Goal: Task Accomplishment & Management: Use online tool/utility

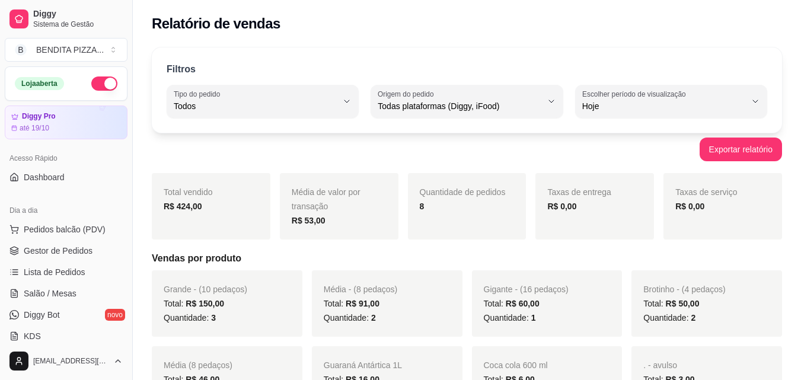
select select "ALL"
select select "0"
click at [92, 224] on span "Pedidos balcão (PDV)" at bounding box center [65, 230] width 82 height 12
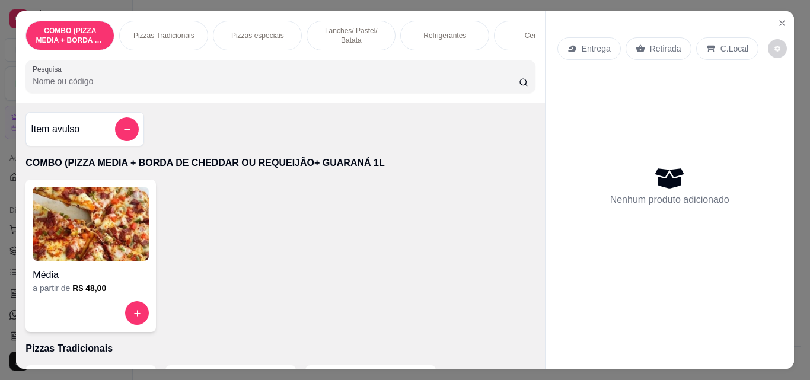
click at [331, 29] on p "Lanches/ Pastel/ Batata" at bounding box center [351, 35] width 69 height 19
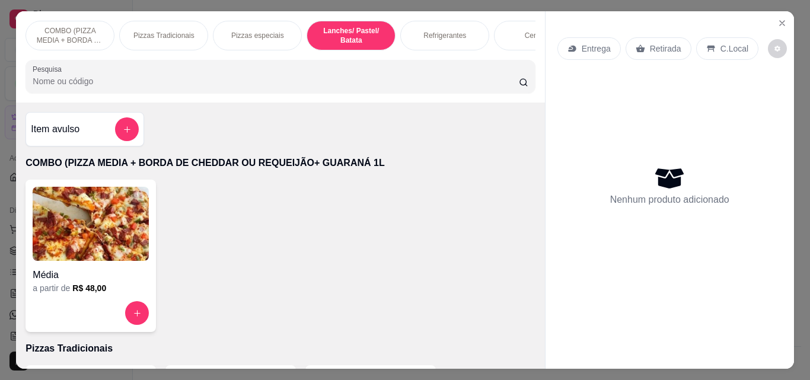
scroll to position [31, 0]
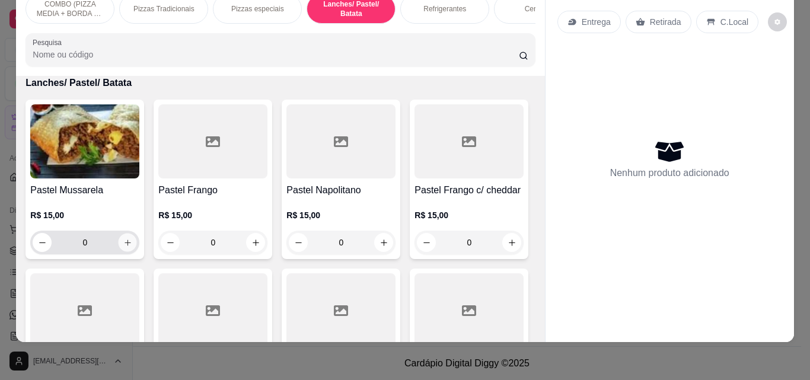
click at [123, 240] on icon "increase-product-quantity" at bounding box center [127, 242] width 9 height 9
type input "1"
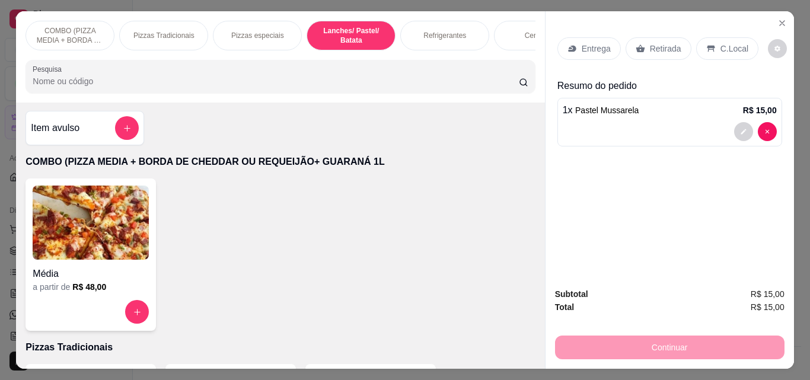
scroll to position [0, 0]
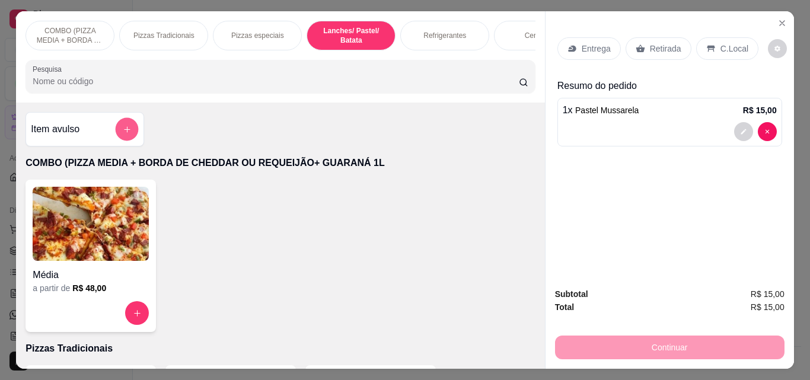
click at [116, 133] on button "add-separate-item" at bounding box center [127, 129] width 23 height 23
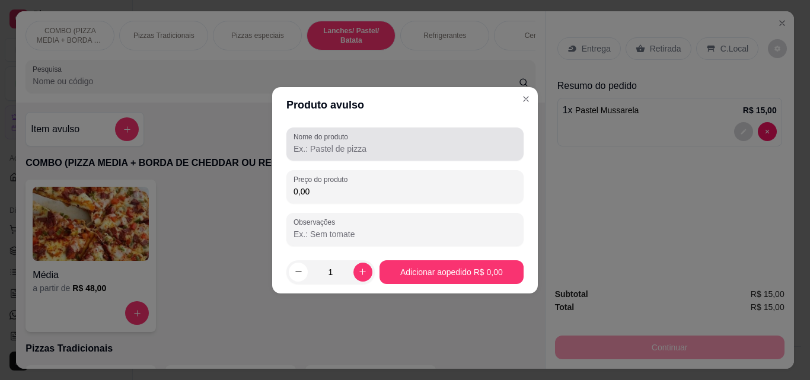
click at [291, 151] on div "Nome do produto" at bounding box center [404, 143] width 237 height 33
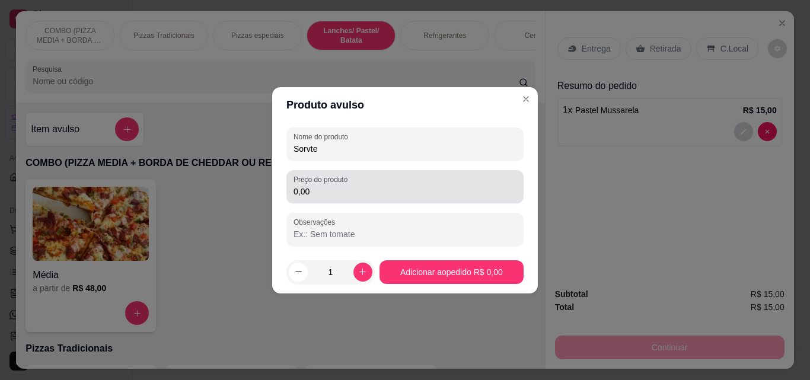
type input "Sorvte"
click at [371, 184] on div "0,00" at bounding box center [404, 187] width 223 height 24
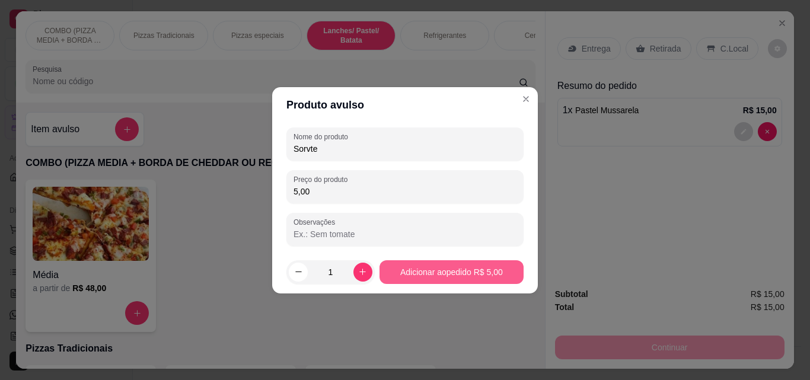
type input "5,00"
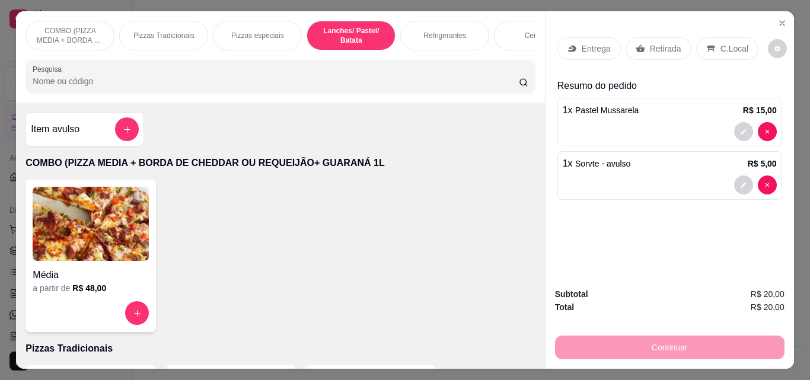
click at [675, 39] on div "Retirada" at bounding box center [658, 48] width 66 height 23
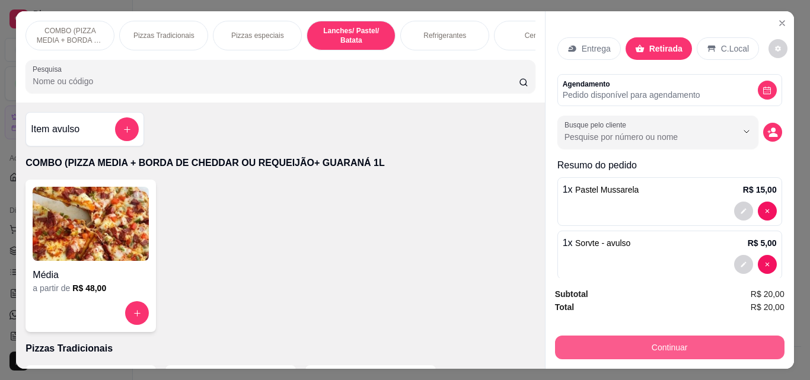
click at [633, 340] on button "Continuar" at bounding box center [669, 348] width 229 height 24
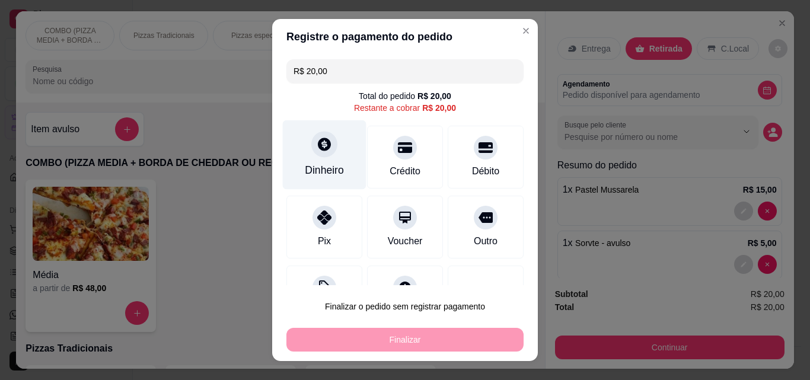
click at [296, 158] on div "Dinheiro" at bounding box center [325, 154] width 84 height 69
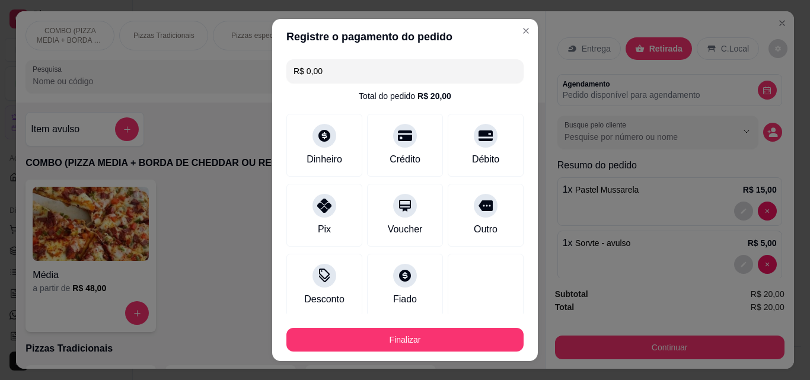
type input "R$ 0,00"
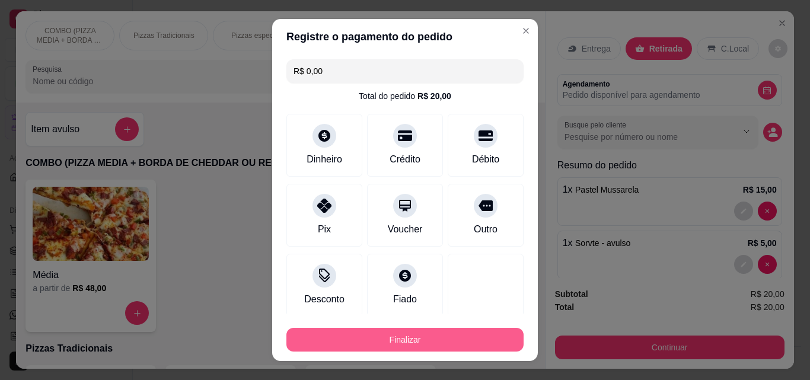
click at [487, 337] on button "Finalizar" at bounding box center [404, 340] width 237 height 24
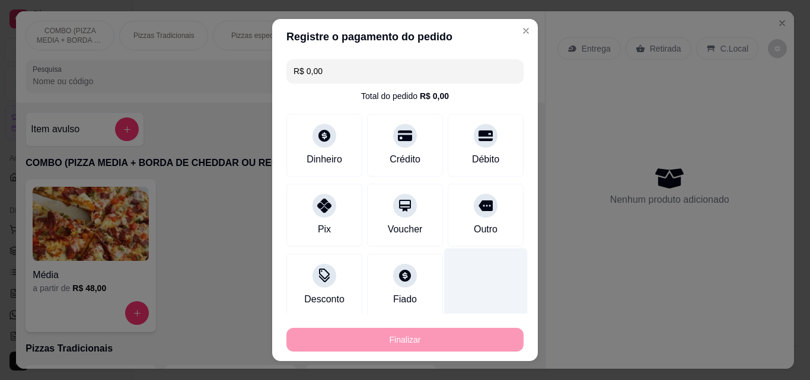
type input "0"
type input "-R$ 20,00"
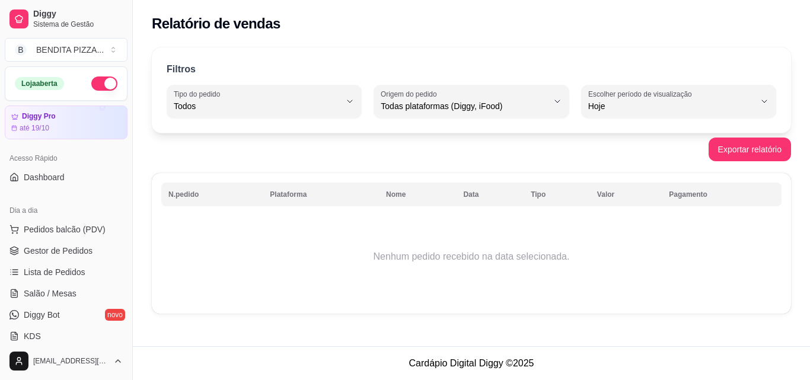
click at [84, 241] on ul "Pedidos balcão (PDV) Gestor de Pedidos Lista de Pedidos Salão / Mesas Diggy Bot…" at bounding box center [66, 283] width 123 height 126
click at [93, 257] on link "Gestor de Pedidos" at bounding box center [66, 250] width 123 height 19
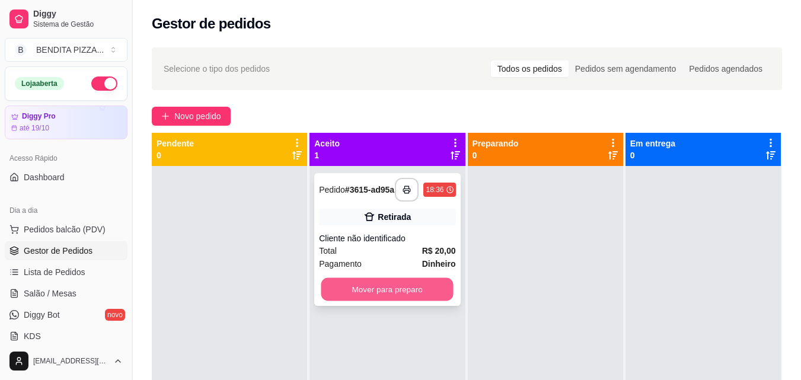
click at [439, 301] on button "Mover para preparo" at bounding box center [387, 289] width 132 height 23
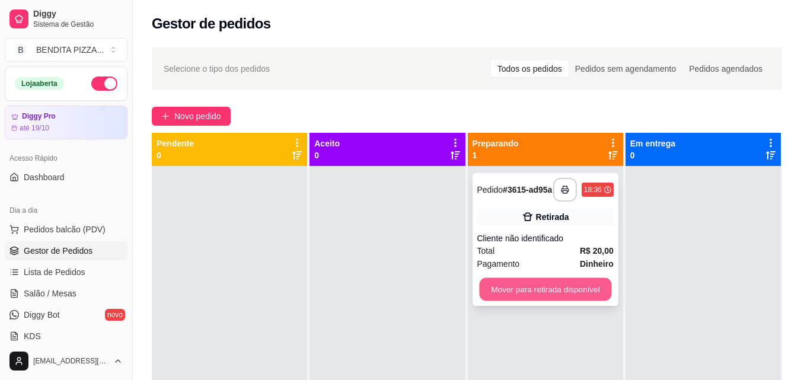
click at [521, 293] on button "Mover para retirada disponível" at bounding box center [545, 289] width 132 height 23
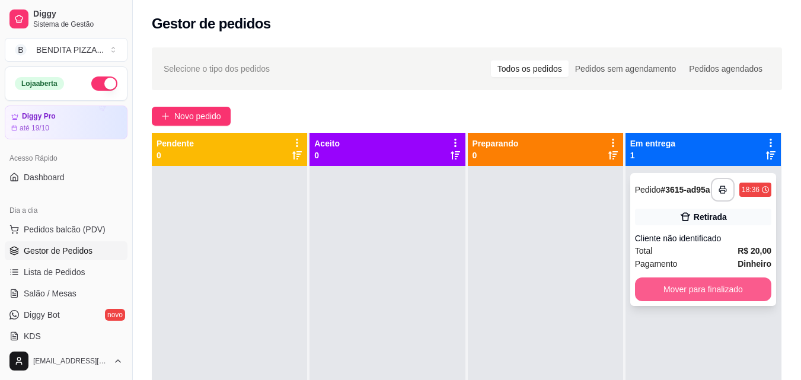
click at [669, 289] on button "Mover para finalizado" at bounding box center [703, 289] width 136 height 24
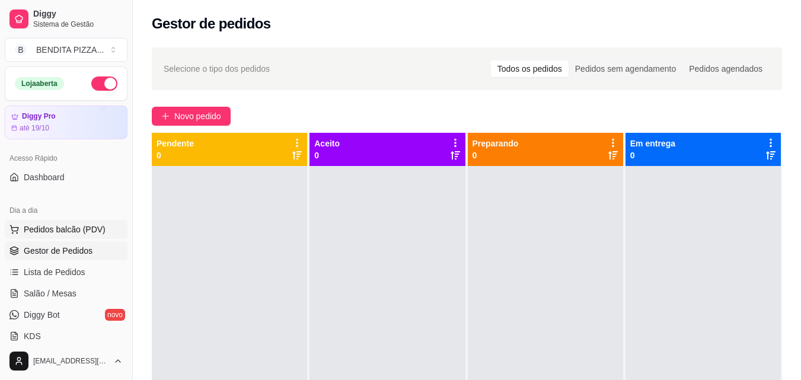
click at [106, 228] on button "Pedidos balcão (PDV)" at bounding box center [66, 229] width 123 height 19
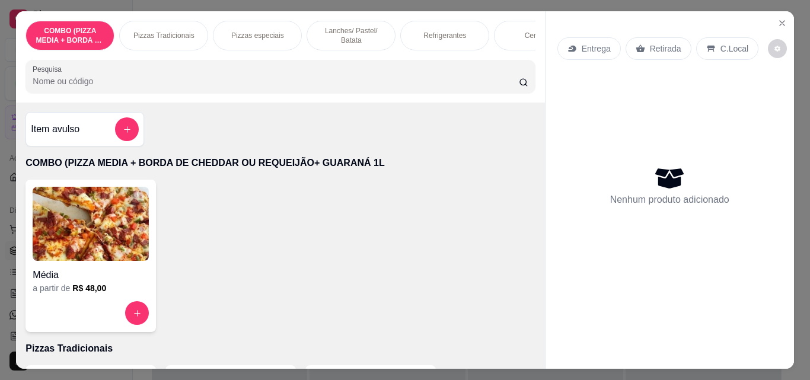
click at [164, 42] on div "Pizzas Tradicionais" at bounding box center [163, 36] width 89 height 30
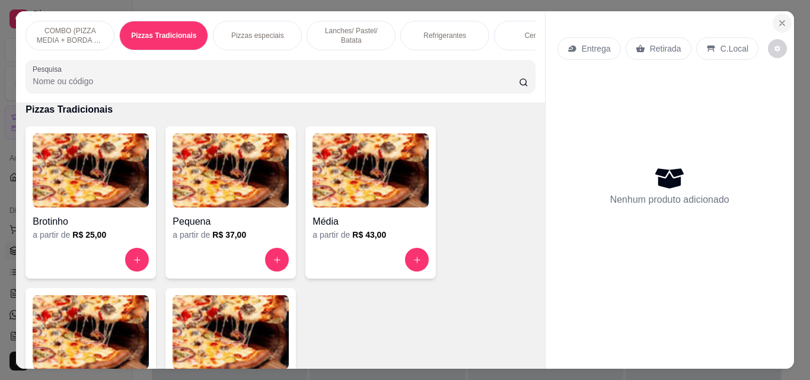
click at [777, 18] on icon "Close" at bounding box center [781, 22] width 9 height 9
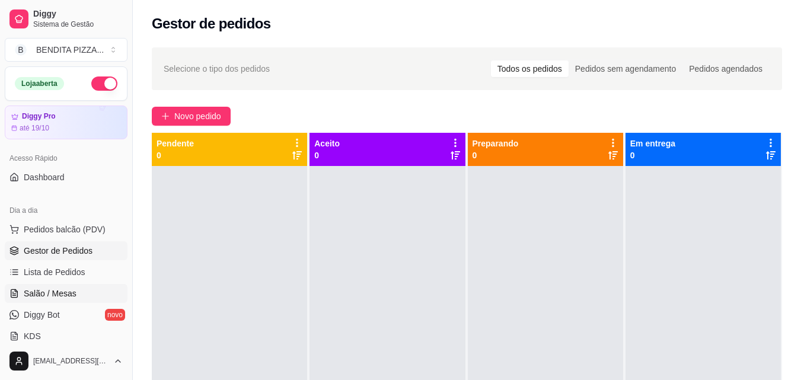
click at [75, 293] on link "Salão / Mesas" at bounding box center [66, 293] width 123 height 19
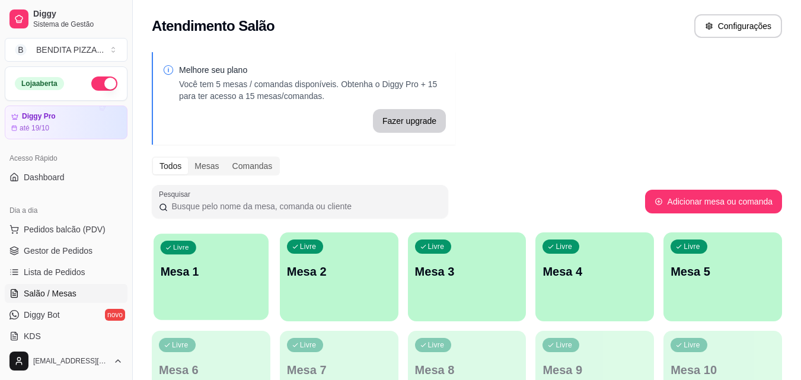
click at [168, 281] on div "Livre Mesa 1" at bounding box center [211, 270] width 115 height 72
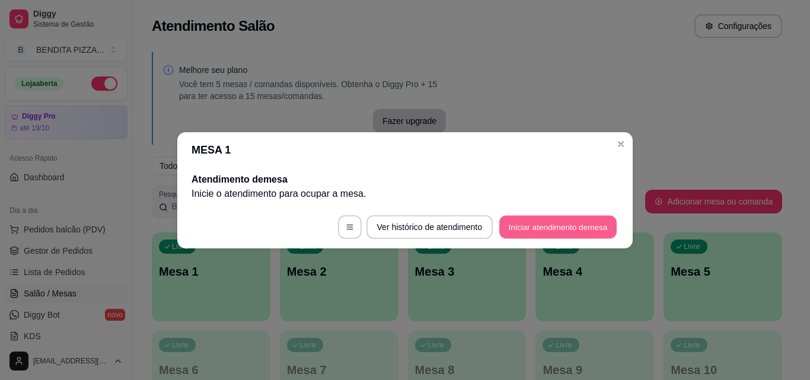
click at [555, 222] on button "Iniciar atendimento de mesa" at bounding box center [557, 226] width 117 height 23
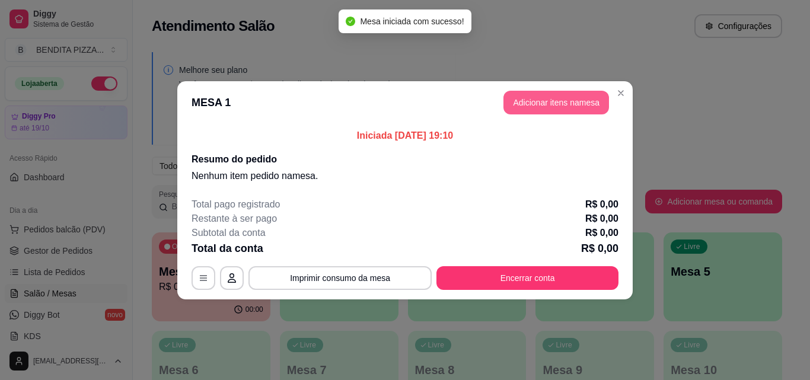
click at [554, 101] on button "Adicionar itens na mesa" at bounding box center [556, 103] width 106 height 24
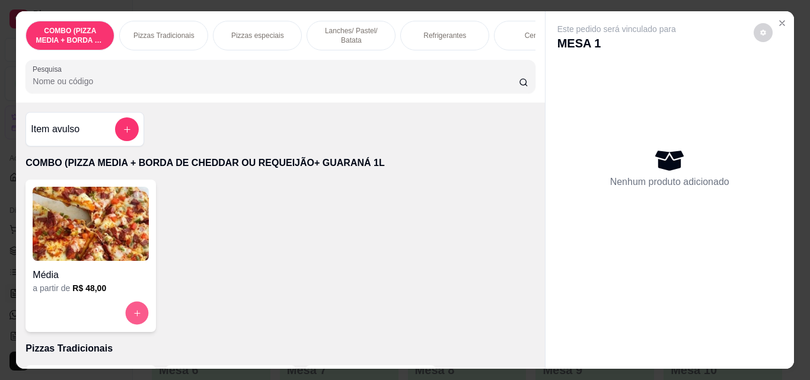
click at [133, 318] on icon "increase-product-quantity" at bounding box center [137, 313] width 9 height 9
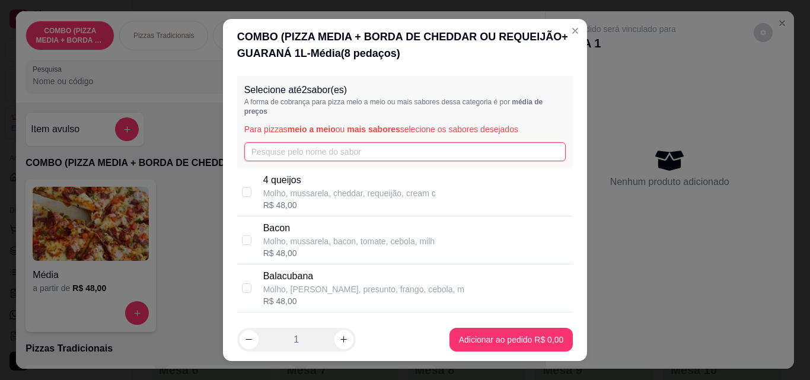
click at [304, 158] on input "text" at bounding box center [405, 151] width 322 height 19
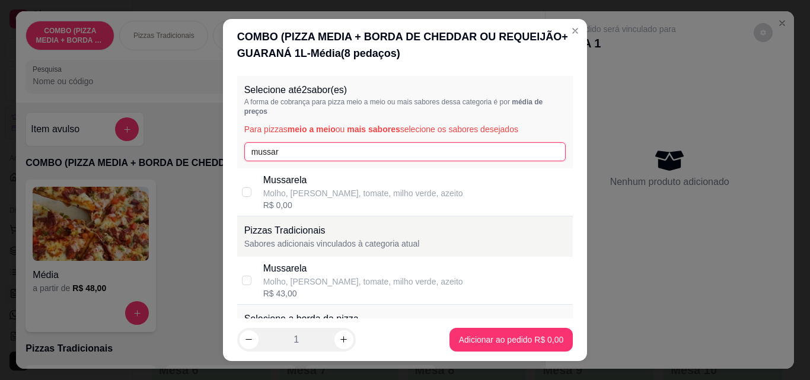
type input "mussar"
click at [323, 200] on div "R$ 0,00" at bounding box center [363, 205] width 200 height 12
checkbox input "true"
click at [319, 152] on input "mussar" at bounding box center [405, 151] width 322 height 19
type input "m"
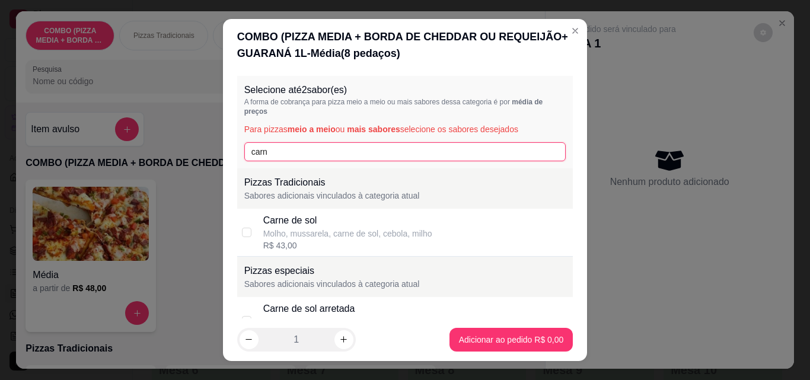
type input "carn"
click at [371, 234] on div "Molho, mussarela, carne de sol, cebola, milho" at bounding box center [347, 234] width 169 height 12
checkbox input "true"
click at [482, 151] on input "carn" at bounding box center [405, 151] width 322 height 19
type input "c"
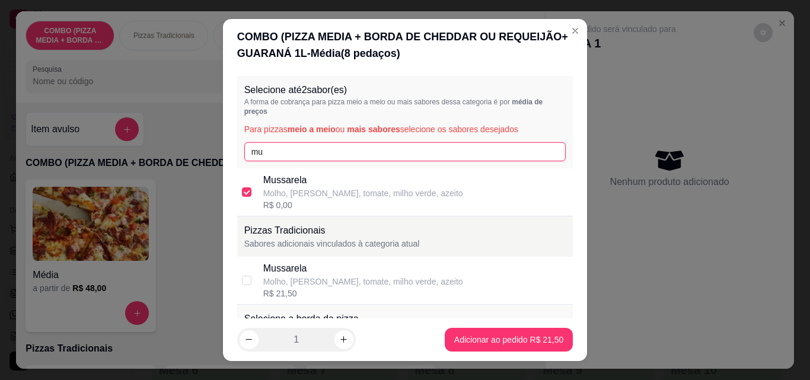
type input "mu"
click at [390, 213] on div "Mussarela Molho, [PERSON_NAME], tomate, milho verde, azeito R$ 0,00" at bounding box center [405, 192] width 336 height 48
checkbox input "false"
click at [291, 277] on div "Molho, [PERSON_NAME], tomate, milho verde, azeito" at bounding box center [363, 282] width 200 height 12
checkbox input "true"
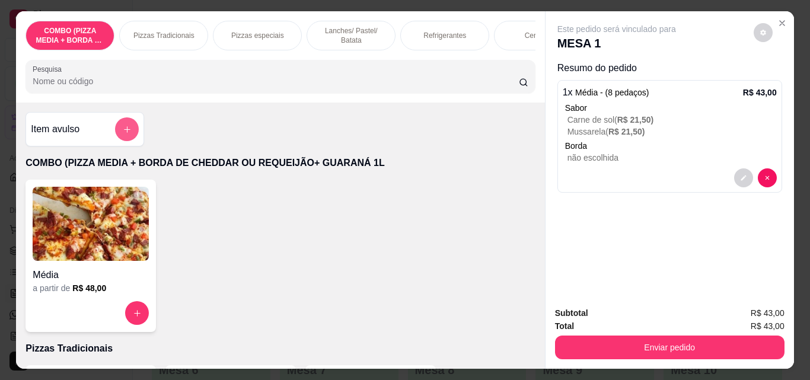
click at [119, 129] on button "add-separate-item" at bounding box center [127, 129] width 24 height 24
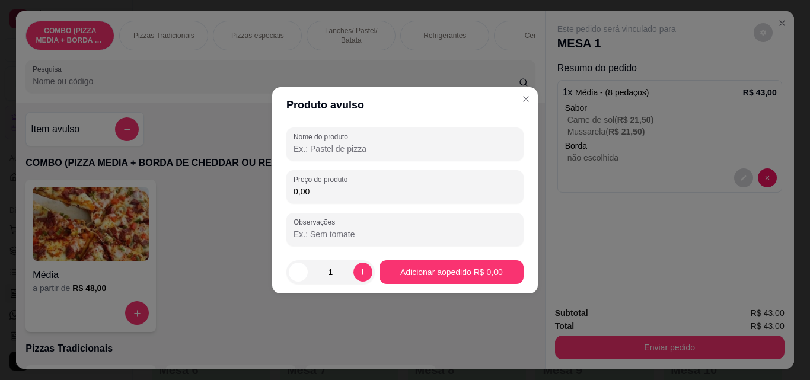
click at [372, 197] on input "0,00" at bounding box center [404, 192] width 223 height 12
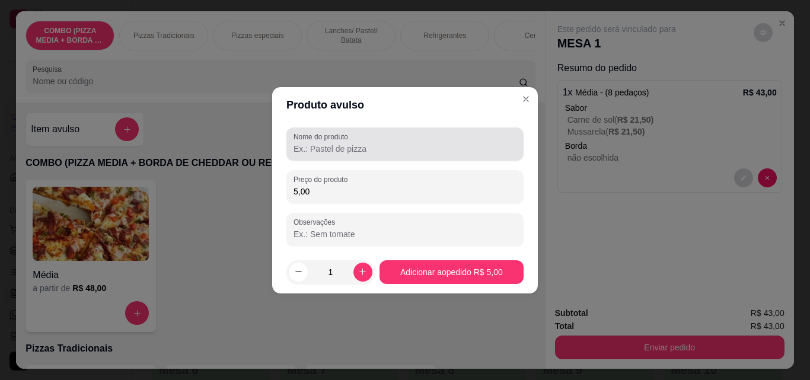
type input "5,00"
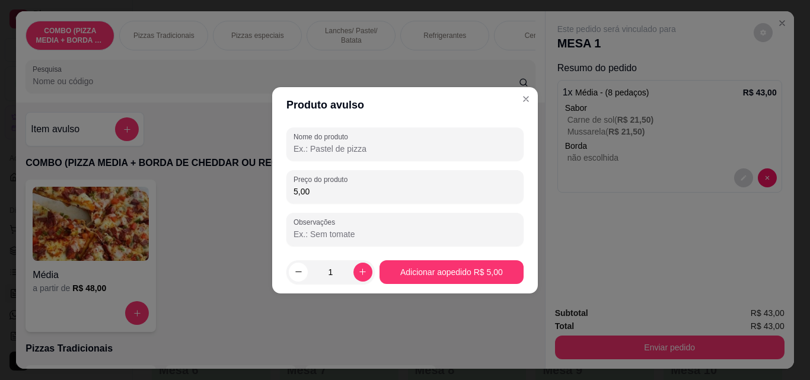
click at [394, 151] on input "Nome do produto" at bounding box center [404, 149] width 223 height 12
type input "."
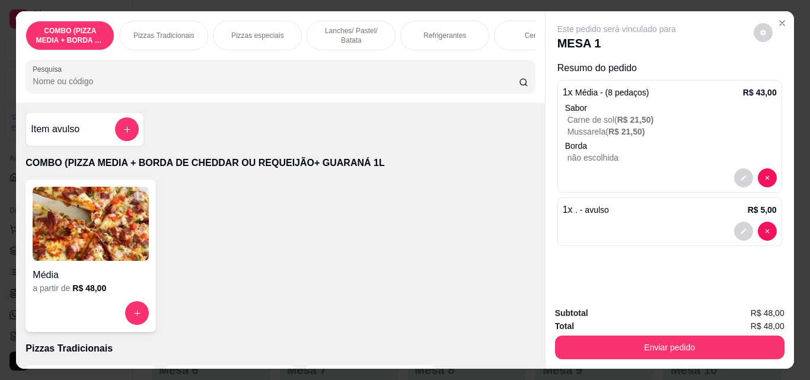
click at [120, 122] on div at bounding box center [127, 129] width 24 height 24
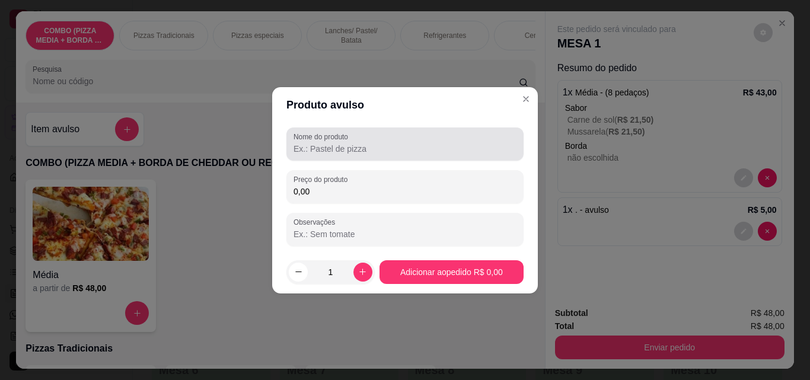
click at [366, 152] on input "Nome do produto" at bounding box center [404, 149] width 223 height 12
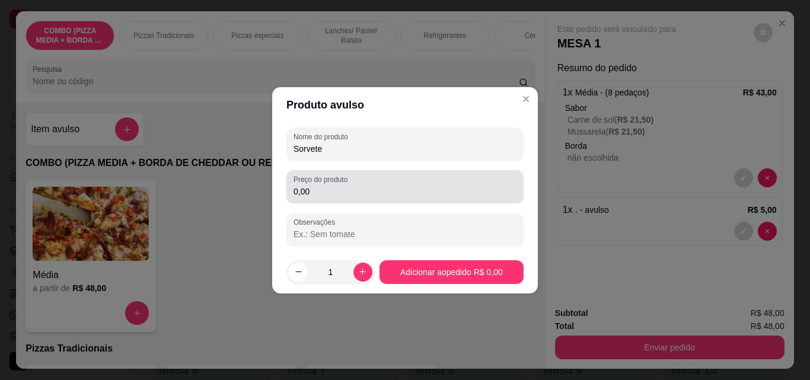
type input "Sorvete"
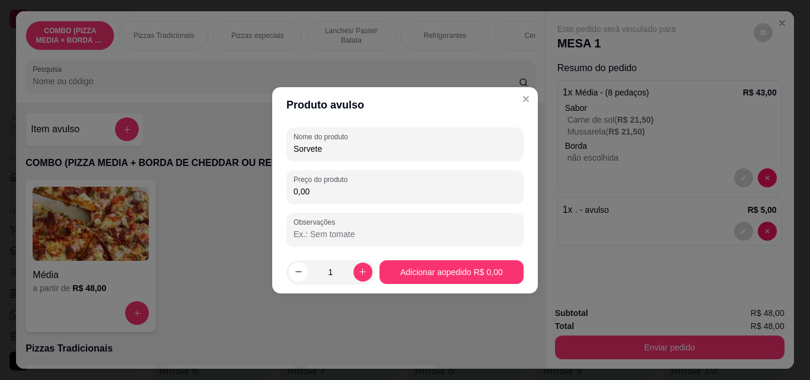
click at [361, 188] on input "0,00" at bounding box center [404, 192] width 223 height 12
type input "8,25"
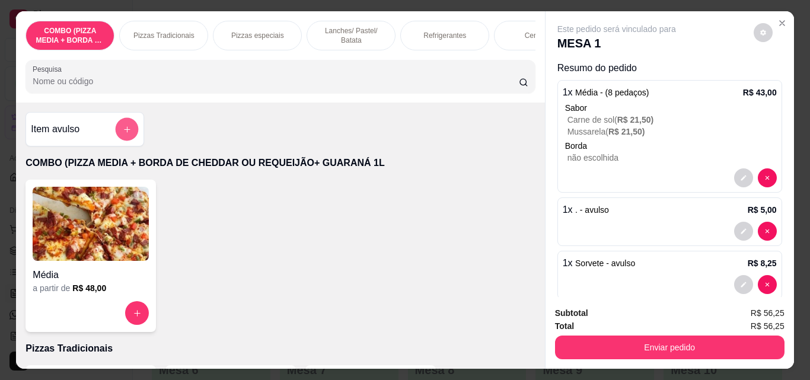
click at [130, 138] on button "add-separate-item" at bounding box center [127, 129] width 23 height 23
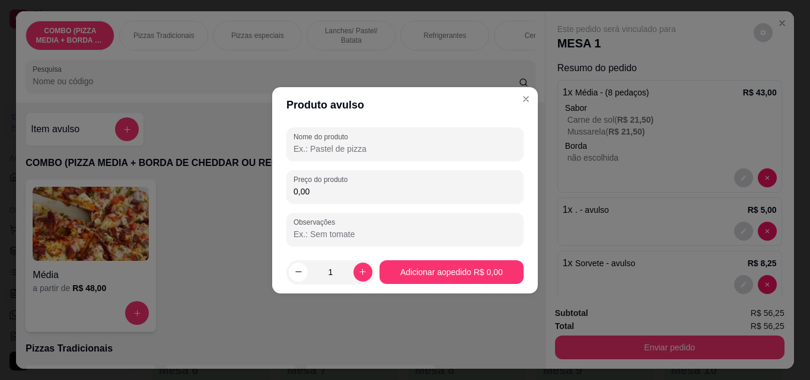
click at [356, 148] on input "Nome do produto" at bounding box center [404, 149] width 223 height 12
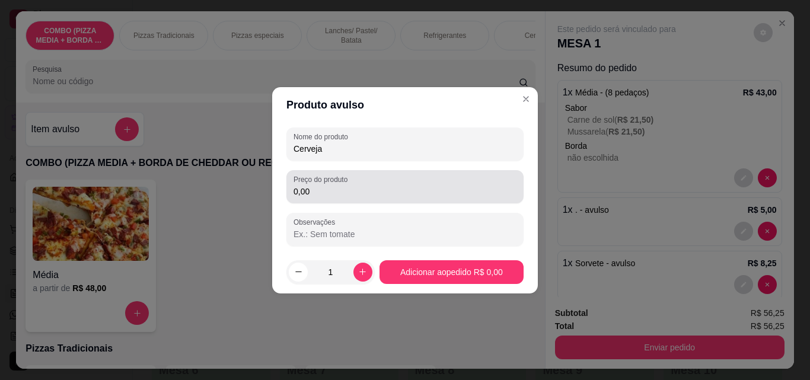
type input "Cerveja"
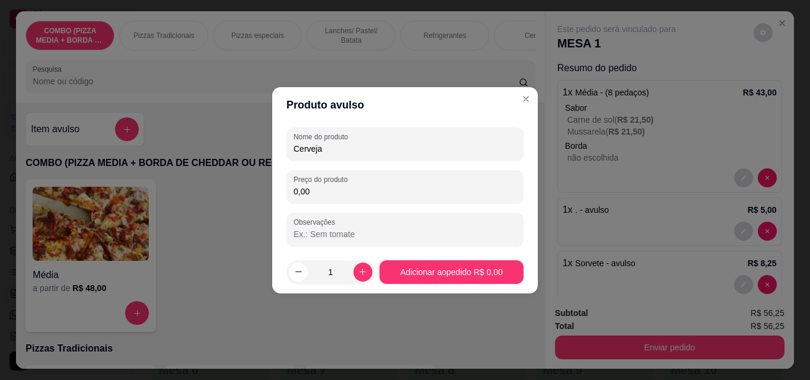
click at [340, 189] on input "0,00" at bounding box center [404, 192] width 223 height 12
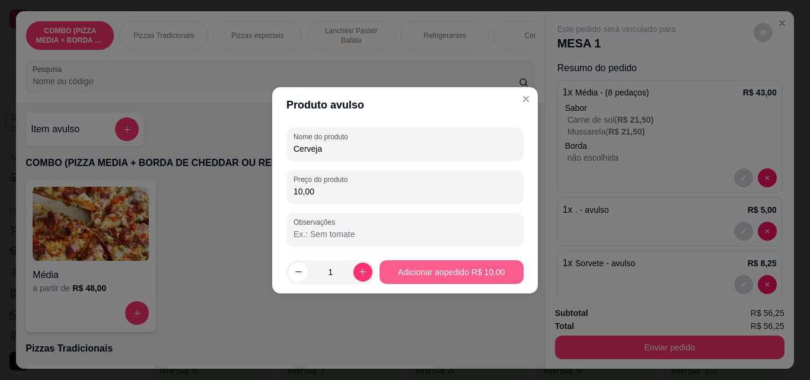
type input "10,00"
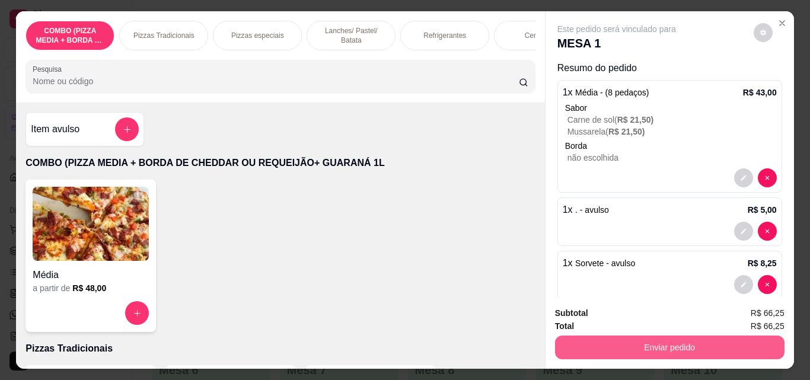
click at [622, 336] on button "Enviar pedido" at bounding box center [669, 348] width 229 height 24
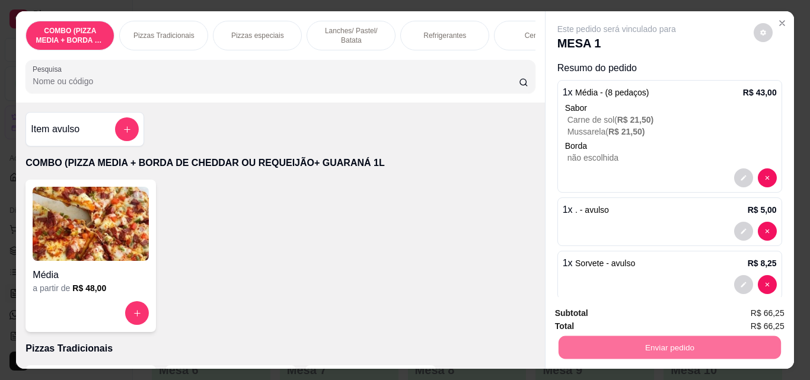
click at [730, 308] on button "Enviar pedido" at bounding box center [753, 313] width 67 height 23
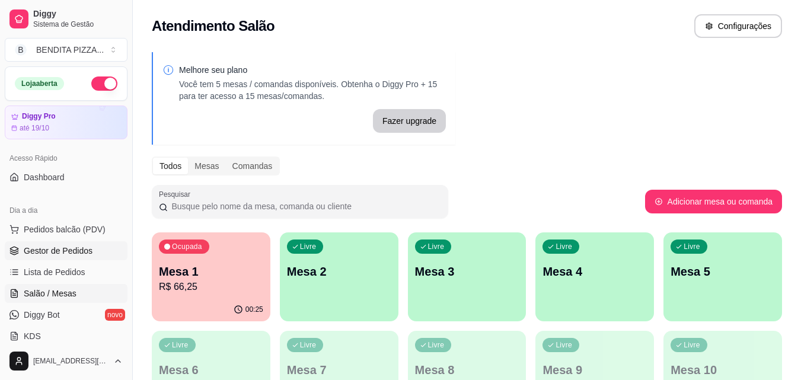
click at [82, 244] on link "Gestor de Pedidos" at bounding box center [66, 250] width 123 height 19
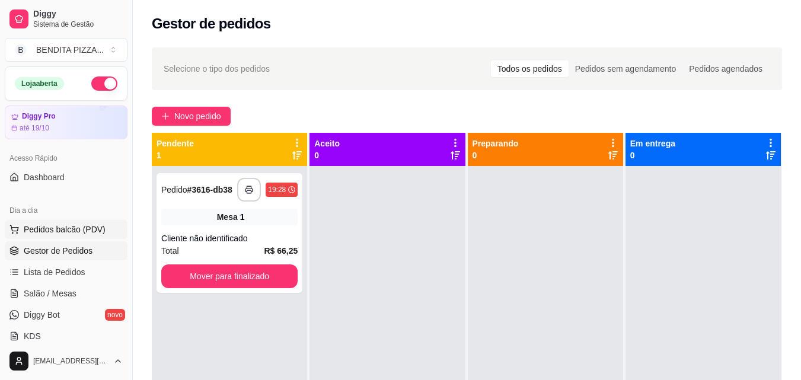
click at [53, 226] on span "Pedidos balcão (PDV)" at bounding box center [65, 230] width 82 height 12
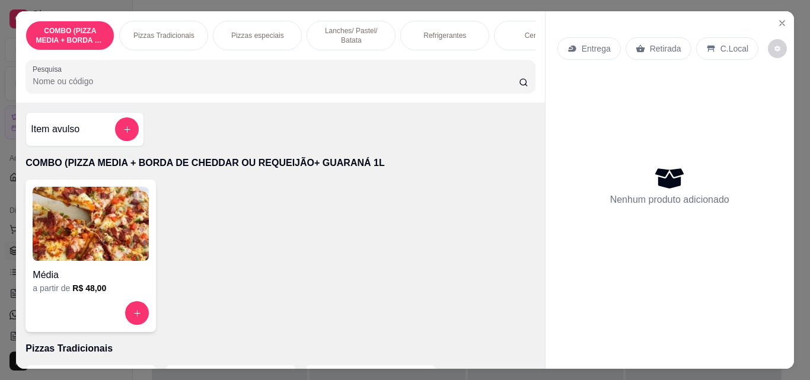
click at [157, 39] on div "Pizzas Tradicionais" at bounding box center [163, 36] width 89 height 30
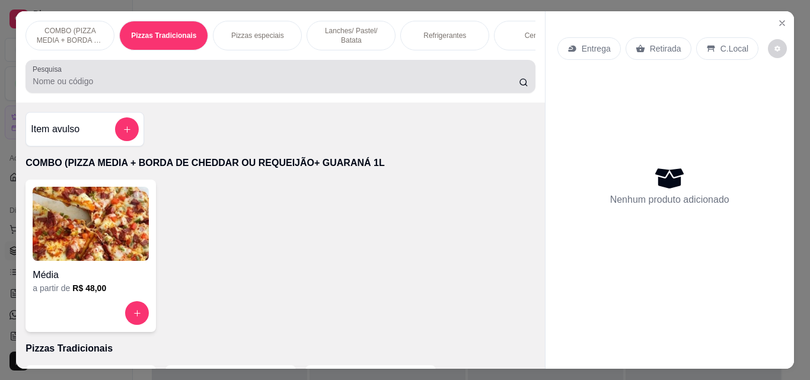
scroll to position [31, 0]
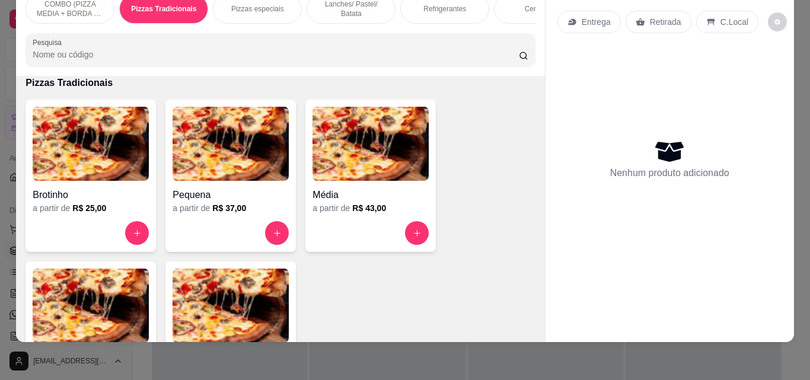
click at [74, 6] on p "COMBO (PIZZA MEDIA + BORDA DE CHEDDAR OU REQUEIJÃO+ GUARANÁ 1L" at bounding box center [70, 8] width 69 height 19
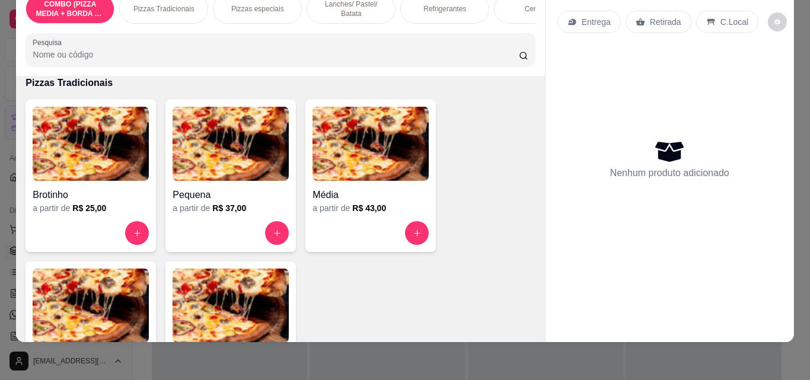
scroll to position [53, 0]
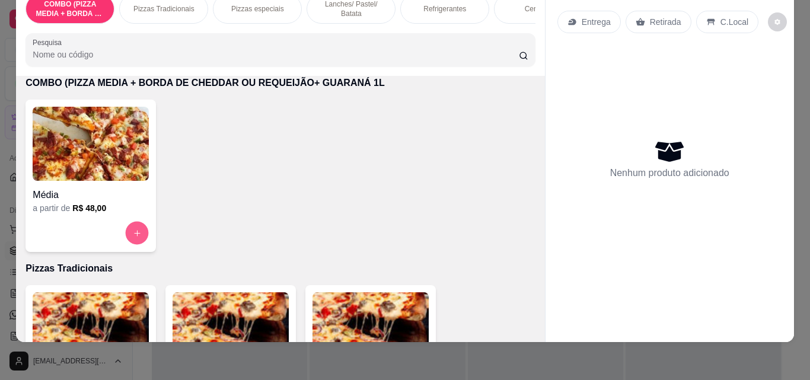
click at [135, 235] on icon "increase-product-quantity" at bounding box center [137, 233] width 9 height 9
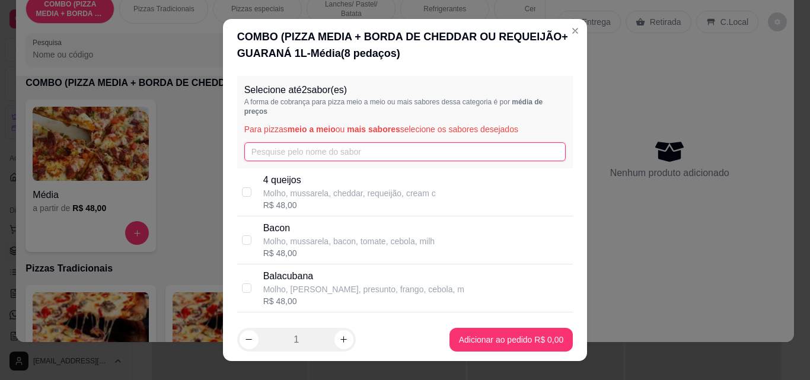
click at [284, 147] on input "text" at bounding box center [405, 151] width 322 height 19
drag, startPoint x: 266, startPoint y: 186, endPoint x: 364, endPoint y: 234, distance: 109.8
click at [266, 186] on p "4 queijos" at bounding box center [349, 180] width 173 height 14
checkbox input "true"
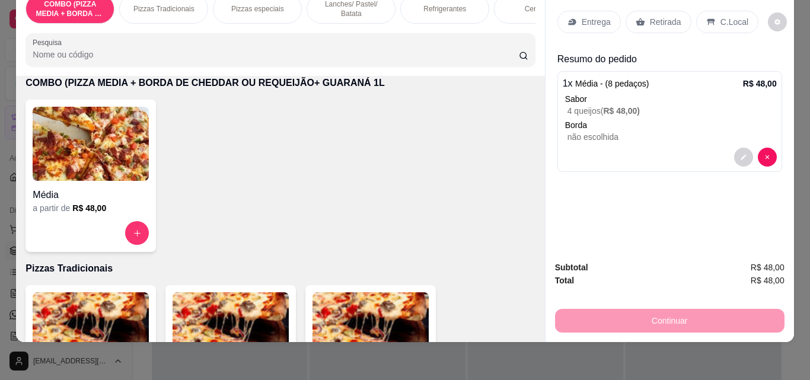
click at [595, 18] on p "Entrega" at bounding box center [596, 22] width 29 height 12
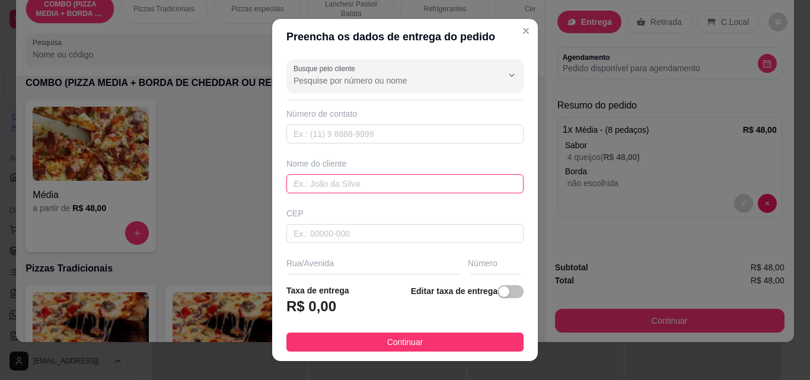
click at [387, 189] on input "text" at bounding box center [404, 183] width 237 height 19
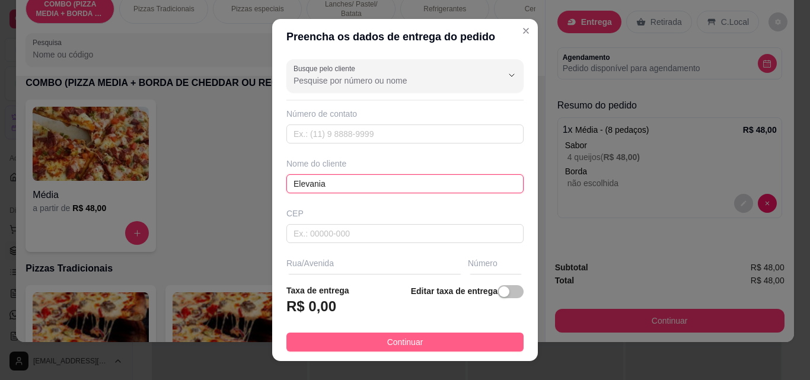
type input "Elevania"
click at [428, 346] on button "Continuar" at bounding box center [404, 342] width 237 height 19
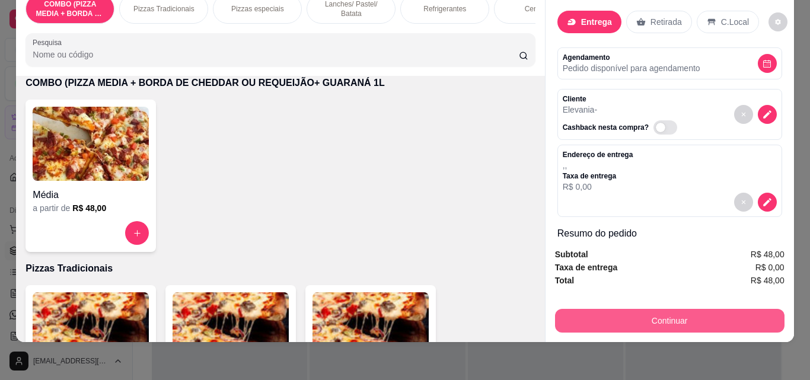
click at [632, 313] on button "Continuar" at bounding box center [669, 321] width 229 height 24
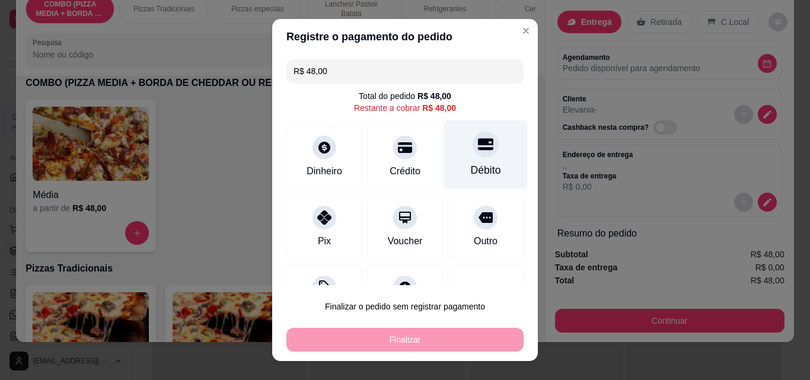
click at [480, 154] on div "Débito" at bounding box center [486, 154] width 84 height 69
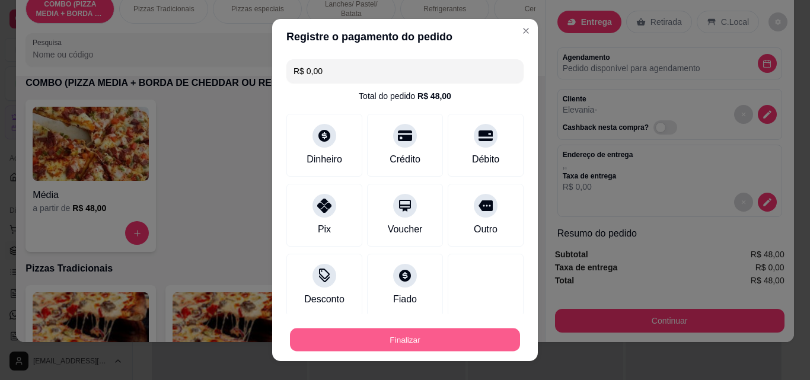
click at [464, 336] on button "Finalizar" at bounding box center [405, 339] width 230 height 23
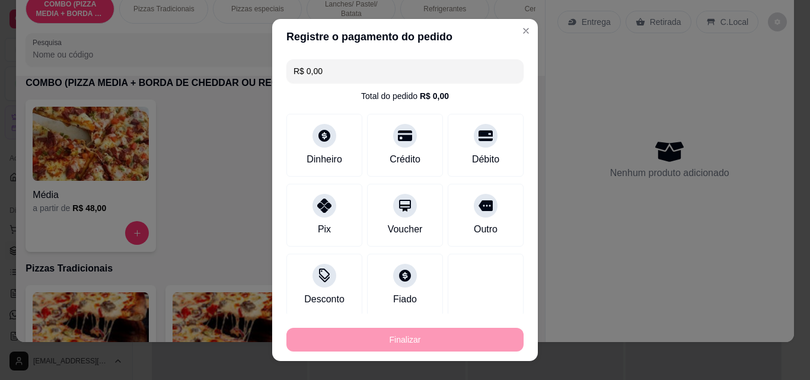
type input "-R$ 48,00"
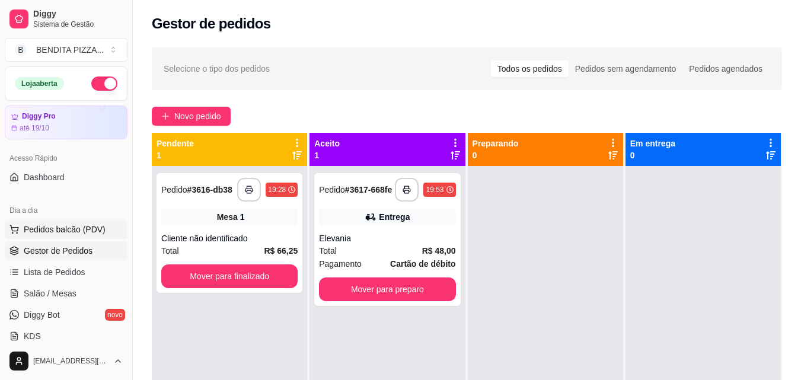
click at [68, 229] on span "Pedidos balcão (PDV)" at bounding box center [65, 230] width 82 height 12
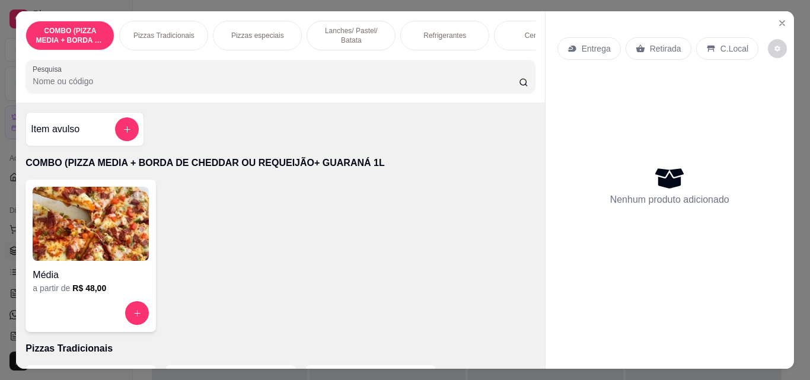
click at [168, 31] on p "Pizzas Tradicionais" at bounding box center [163, 35] width 61 height 9
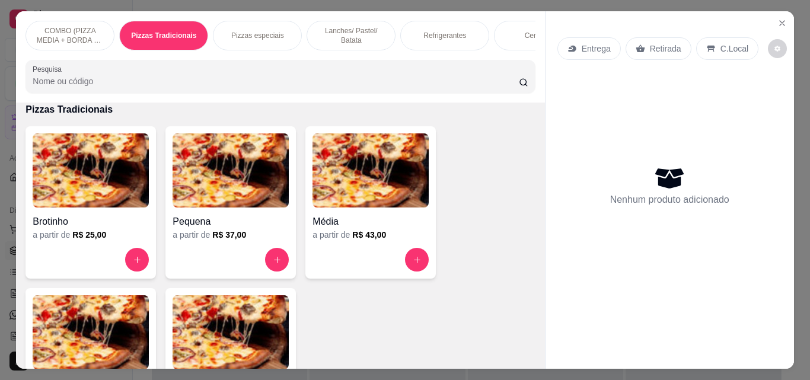
click at [36, 26] on p "COMBO (PIZZA MEDIA + BORDA DE CHEDDAR OU REQUEIJÃO+ GUARANÁ 1L" at bounding box center [70, 35] width 69 height 19
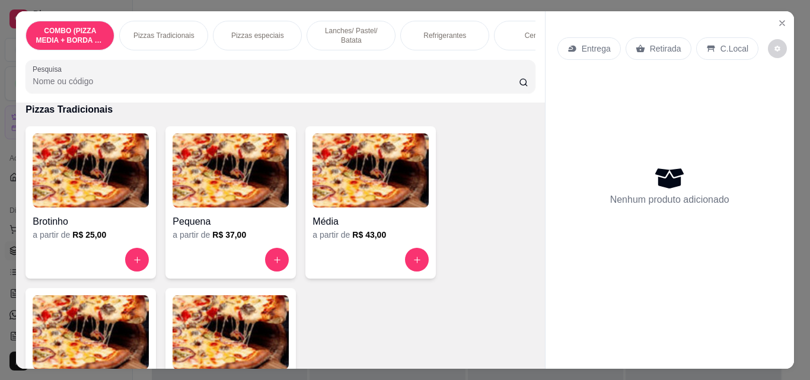
scroll to position [31, 0]
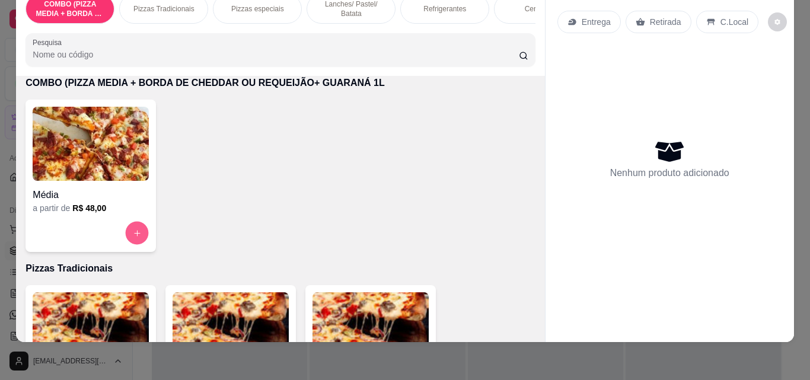
click at [136, 228] on button "increase-product-quantity" at bounding box center [137, 233] width 23 height 23
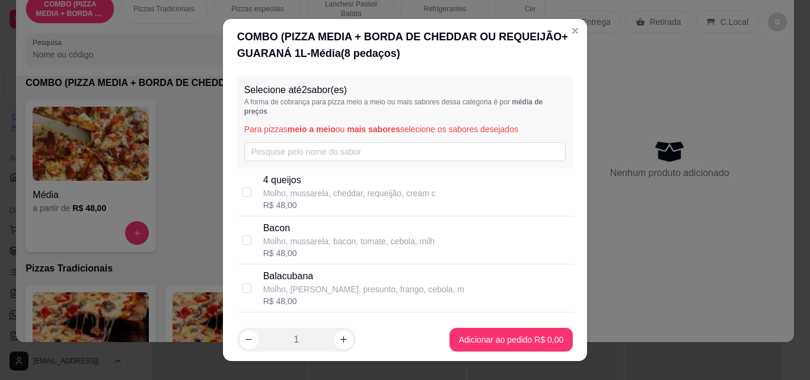
drag, startPoint x: 307, startPoint y: 192, endPoint x: 393, endPoint y: 232, distance: 95.7
click at [307, 192] on p "Molho, mussarela, cheddar, requeijão, cream c" at bounding box center [349, 193] width 173 height 12
checkbox input "true"
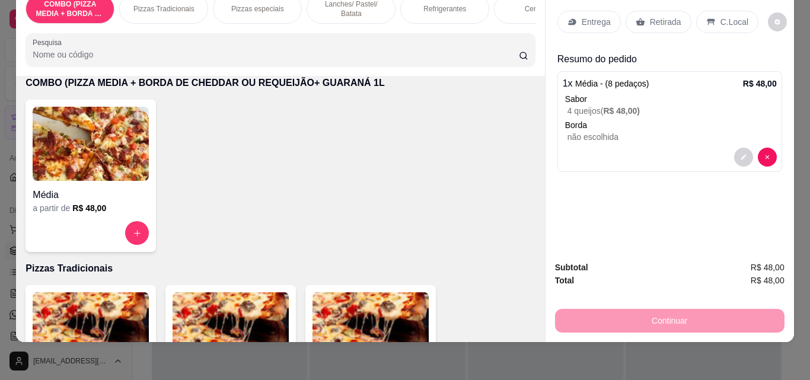
click at [595, 16] on p "Entrega" at bounding box center [596, 22] width 29 height 12
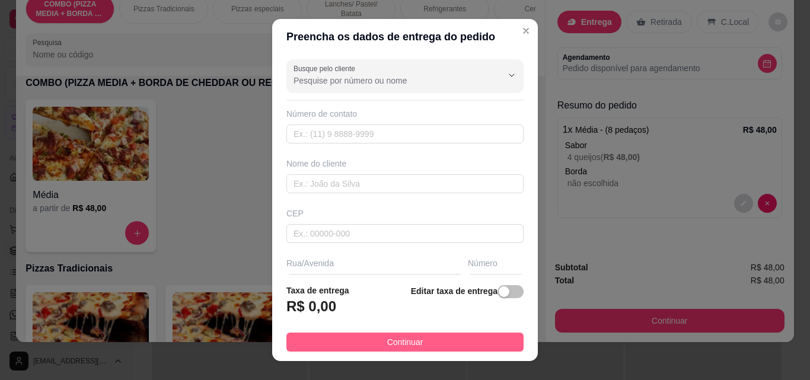
click at [492, 346] on button "Continuar" at bounding box center [404, 342] width 237 height 19
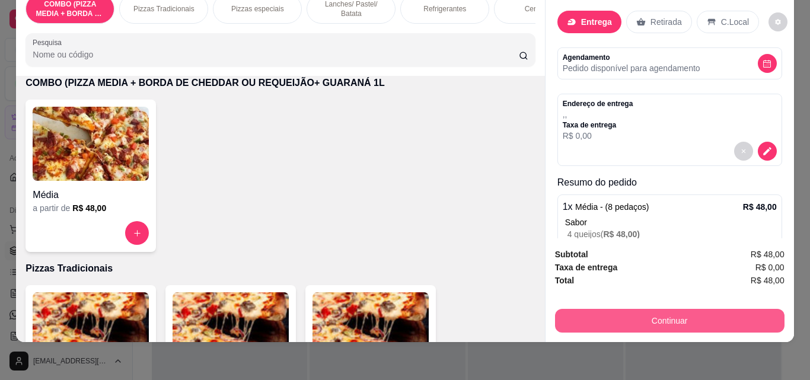
click at [627, 309] on button "Continuar" at bounding box center [669, 321] width 229 height 24
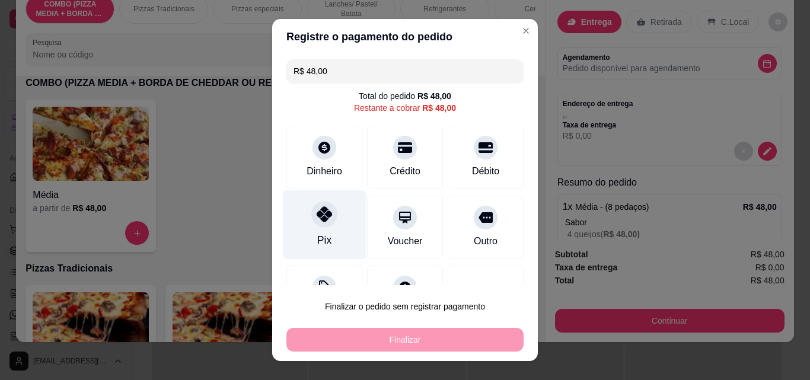
click at [333, 223] on div "Pix" at bounding box center [325, 224] width 84 height 69
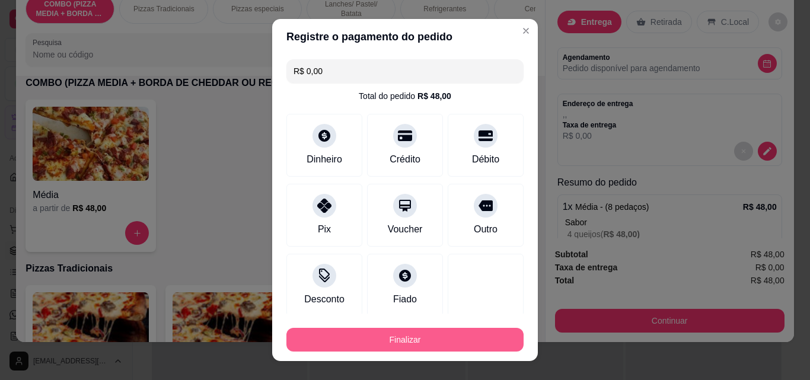
click at [432, 343] on button "Finalizar" at bounding box center [404, 340] width 237 height 24
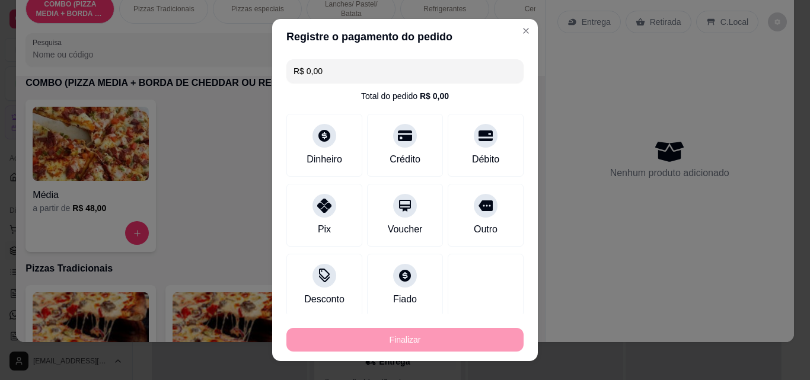
type input "-R$ 48,00"
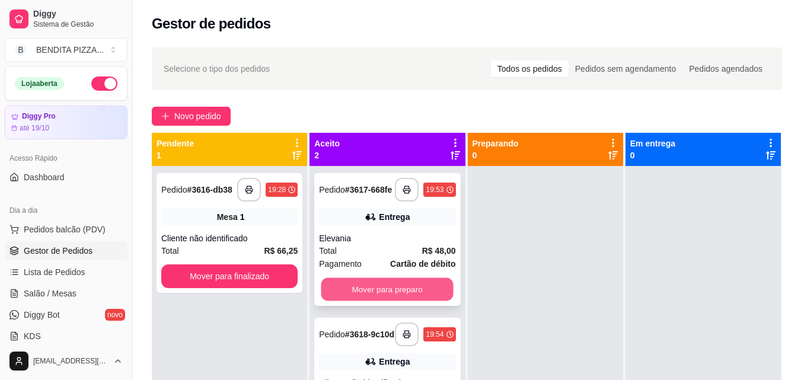
click at [404, 286] on button "Mover para preparo" at bounding box center [387, 289] width 132 height 23
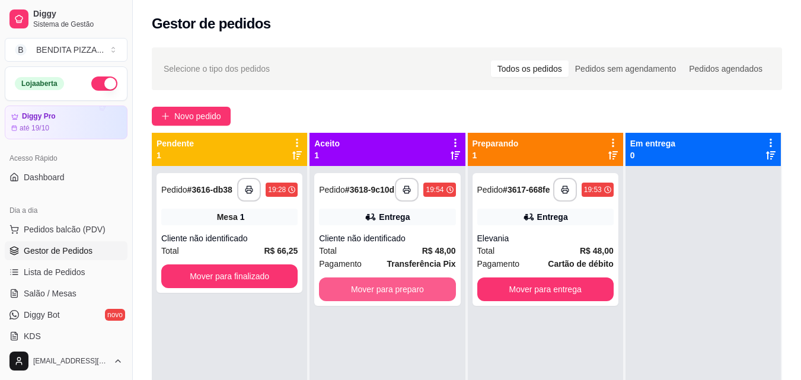
click at [405, 286] on button "Mover para preparo" at bounding box center [387, 289] width 136 height 24
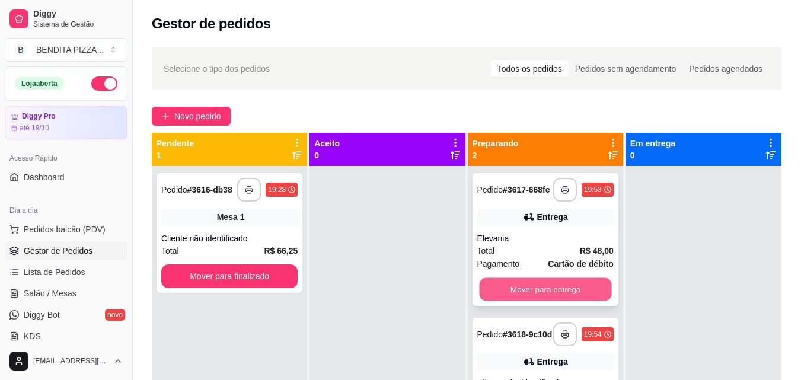
click at [567, 296] on button "Mover para entrega" at bounding box center [545, 289] width 132 height 23
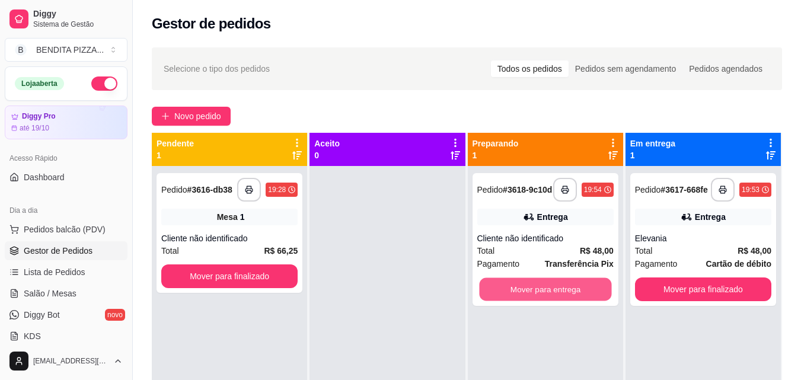
click at [568, 296] on button "Mover para entrega" at bounding box center [545, 289] width 132 height 23
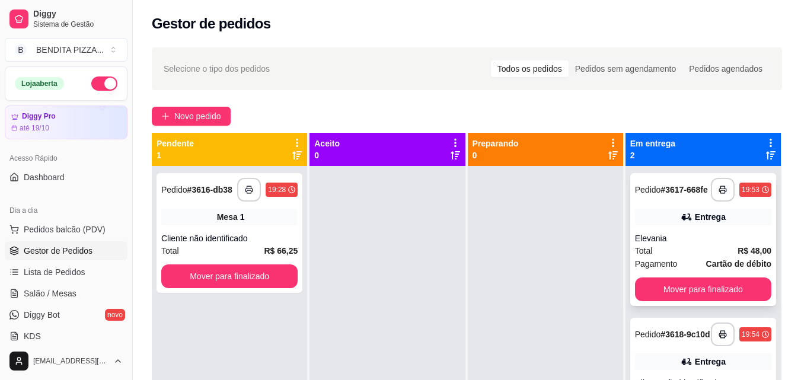
click at [684, 276] on div "**********" at bounding box center [703, 239] width 146 height 133
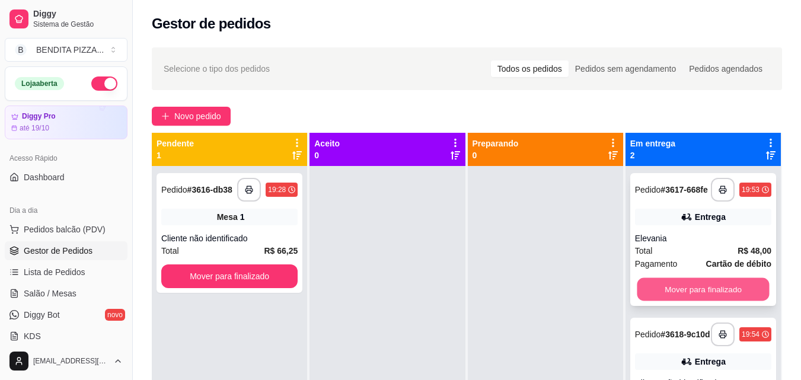
click at [731, 283] on button "Mover para finalizado" at bounding box center [703, 289] width 132 height 23
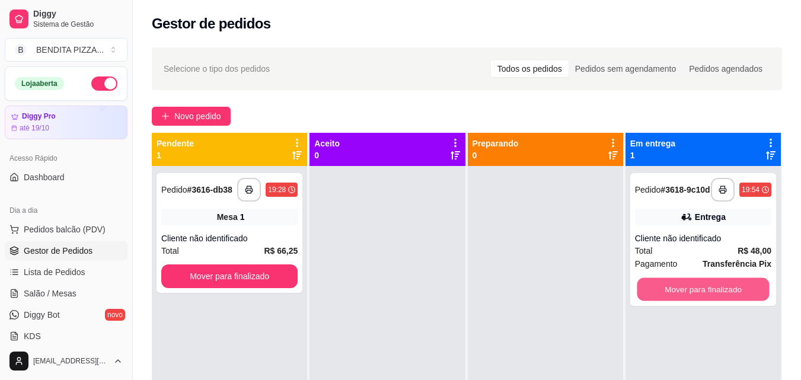
click at [731, 283] on button "Mover para finalizado" at bounding box center [703, 289] width 132 height 23
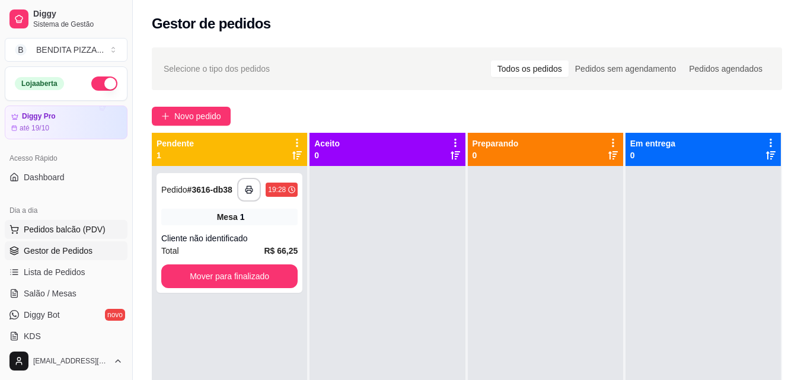
click at [93, 228] on span "Pedidos balcão (PDV)" at bounding box center [65, 230] width 82 height 12
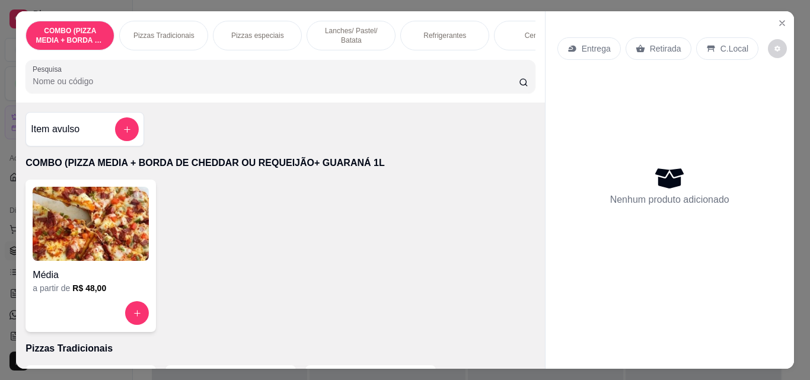
click at [144, 32] on p "Pizzas Tradicionais" at bounding box center [163, 35] width 61 height 9
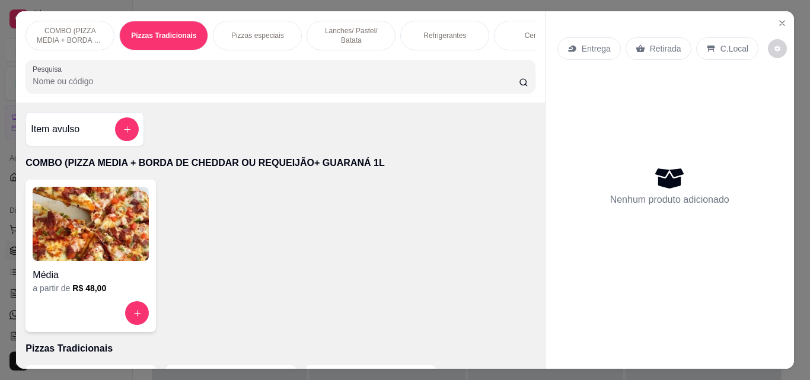
scroll to position [31, 0]
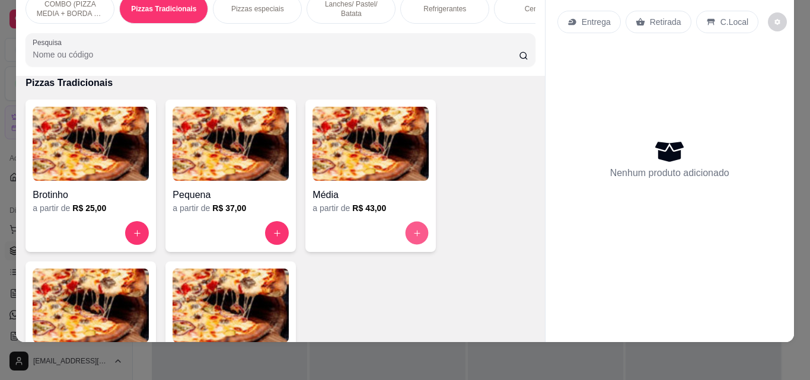
click at [414, 228] on button "increase-product-quantity" at bounding box center [417, 233] width 23 height 23
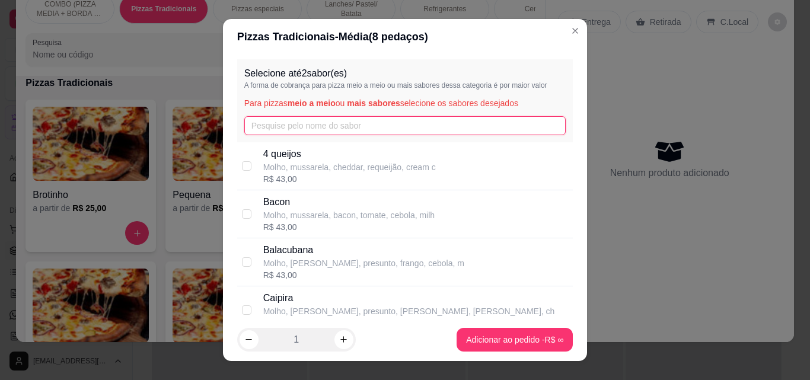
click at [391, 121] on input "text" at bounding box center [405, 125] width 322 height 19
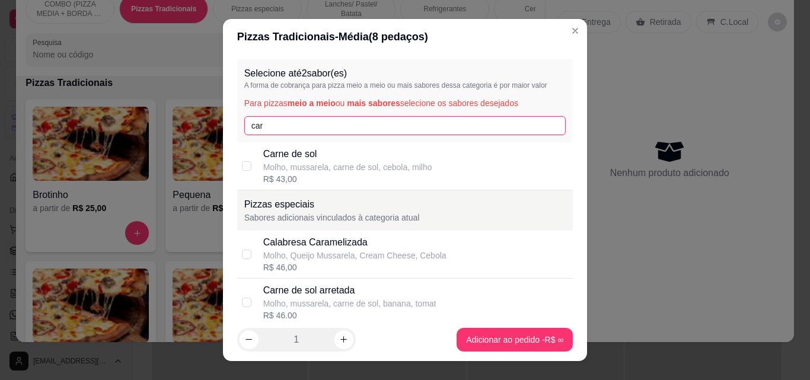
type input "car"
click at [379, 161] on p "Molho, mussarela, carne de sol, cebola, milho" at bounding box center [347, 167] width 169 height 12
checkbox input "true"
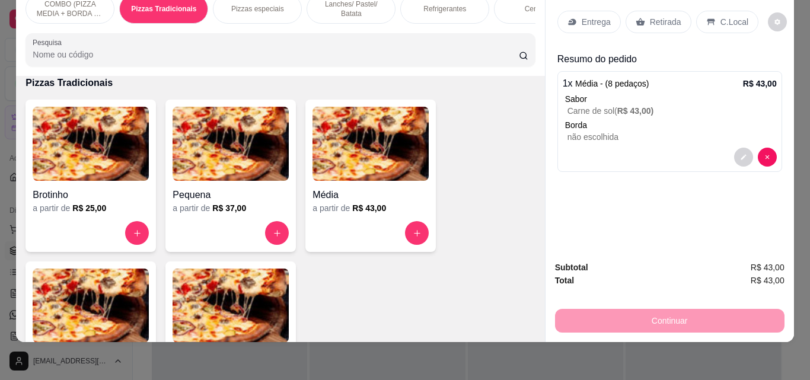
click at [459, 8] on div "Refrigerantes" at bounding box center [444, 9] width 89 height 30
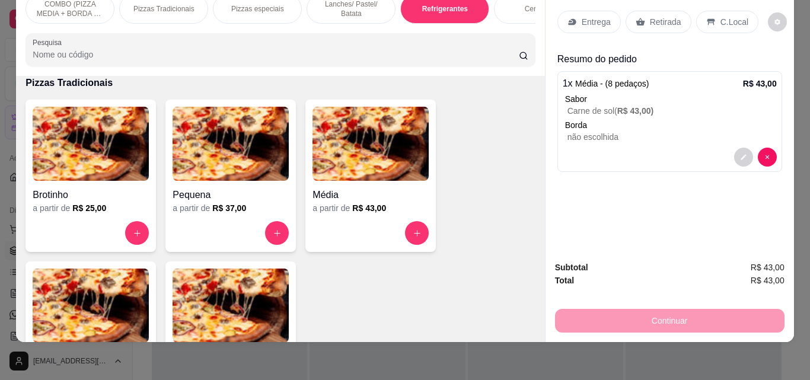
scroll to position [1831, 0]
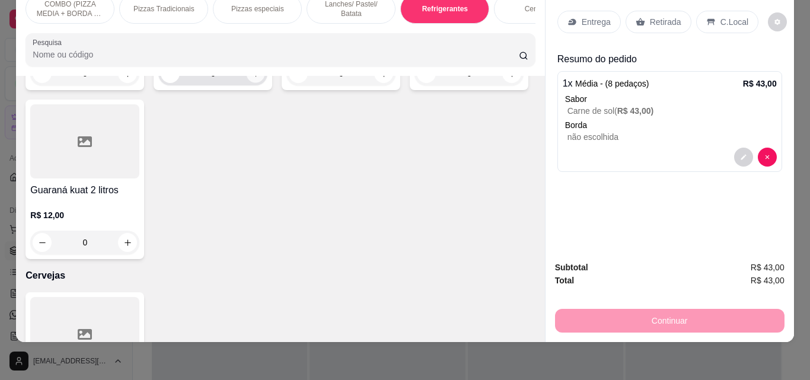
click at [251, 78] on icon "increase-product-quantity" at bounding box center [255, 73] width 9 height 9
type input "1"
click at [593, 20] on div "Entrega" at bounding box center [588, 22] width 63 height 23
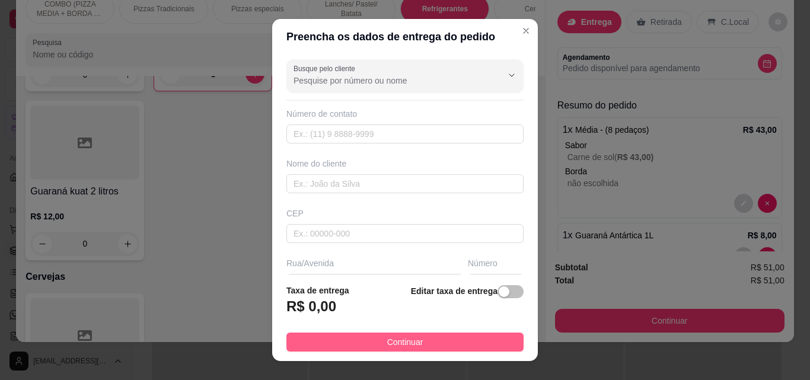
click at [463, 338] on button "Continuar" at bounding box center [404, 342] width 237 height 19
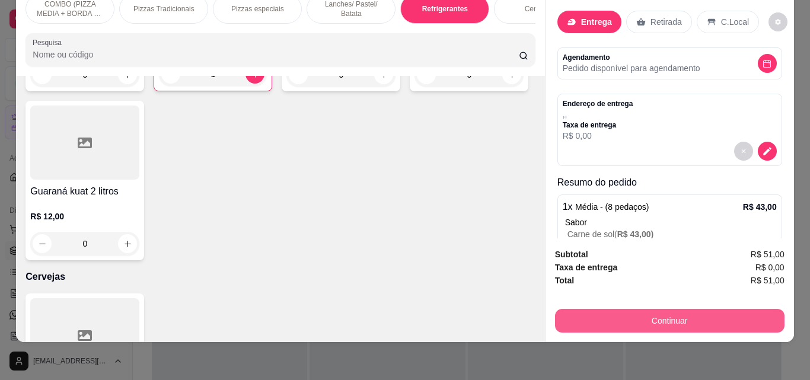
click at [663, 314] on button "Continuar" at bounding box center [669, 321] width 229 height 24
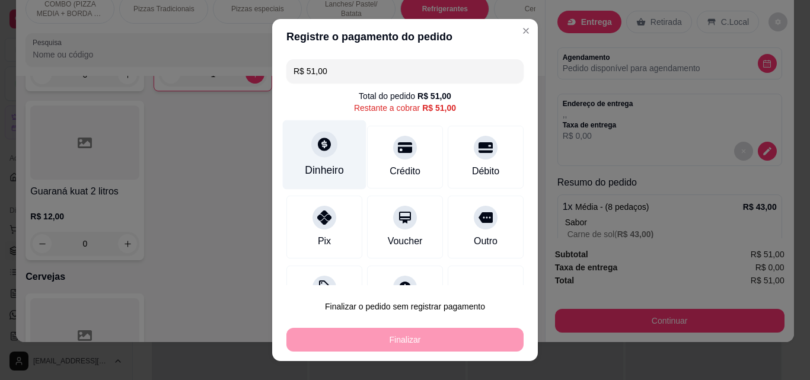
click at [314, 155] on div at bounding box center [324, 144] width 26 height 26
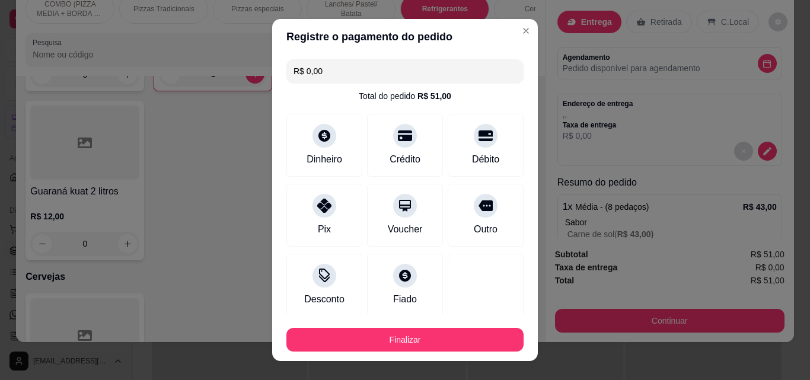
type input "R$ 0,00"
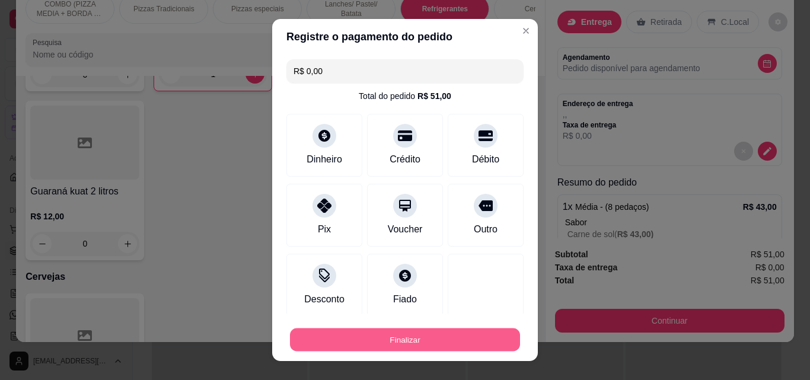
click at [486, 345] on button "Finalizar" at bounding box center [405, 339] width 230 height 23
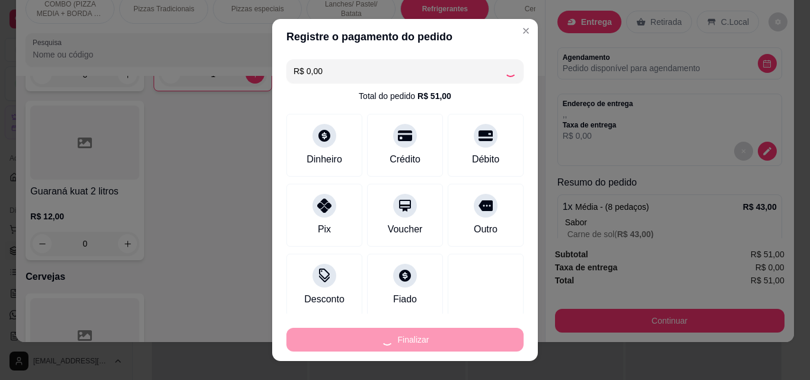
type input "0"
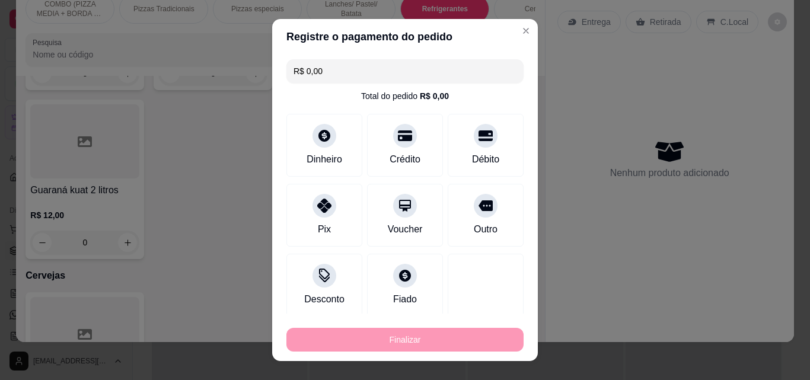
type input "-R$ 51,00"
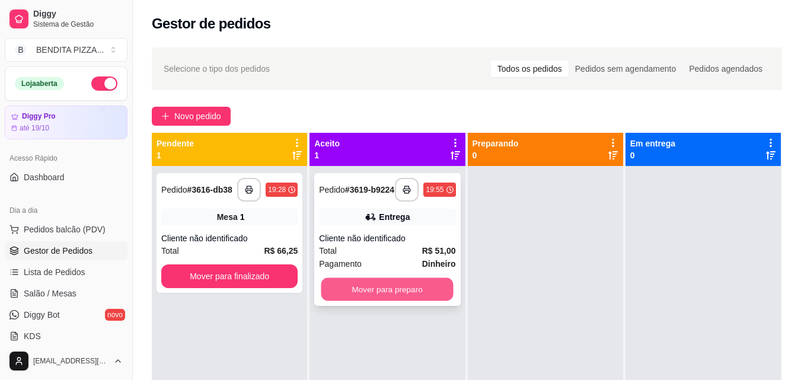
click at [400, 296] on button "Mover para preparo" at bounding box center [387, 289] width 132 height 23
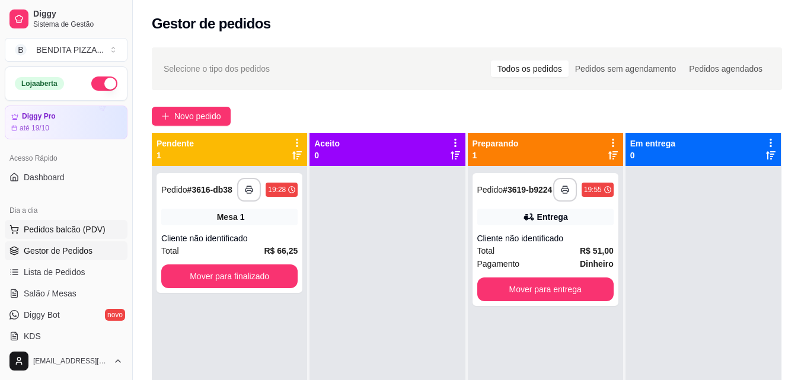
click at [69, 225] on span "Pedidos balcão (PDV)" at bounding box center [65, 230] width 82 height 12
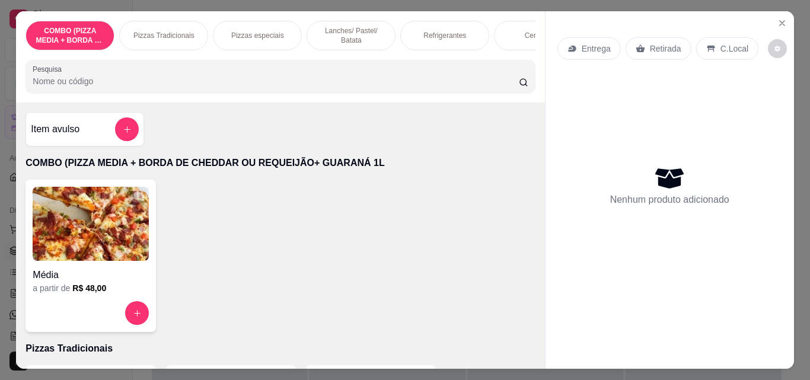
click at [145, 33] on p "Pizzas Tradicionais" at bounding box center [163, 35] width 61 height 9
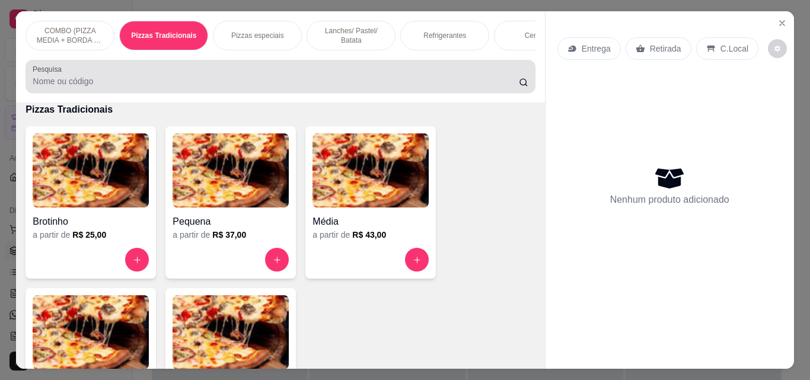
scroll to position [31, 0]
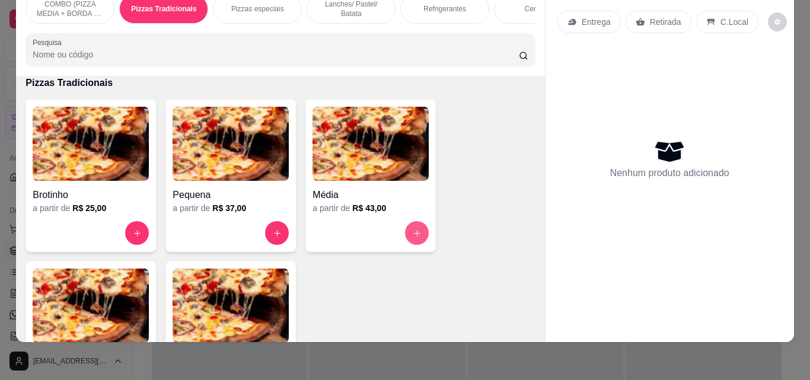
click at [406, 234] on button "increase-product-quantity" at bounding box center [417, 233] width 24 height 24
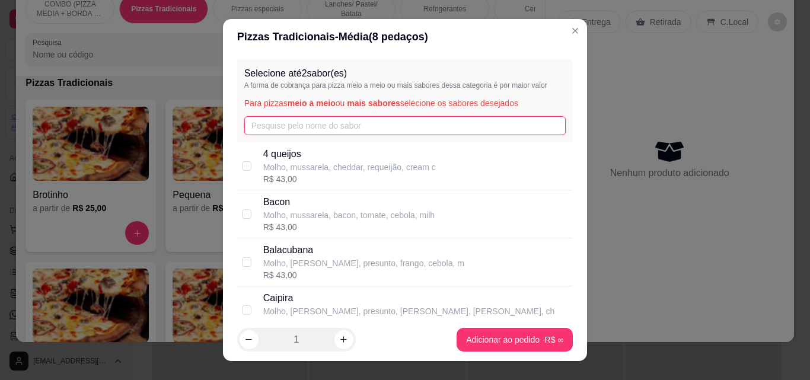
click at [415, 130] on input "text" at bounding box center [405, 125] width 322 height 19
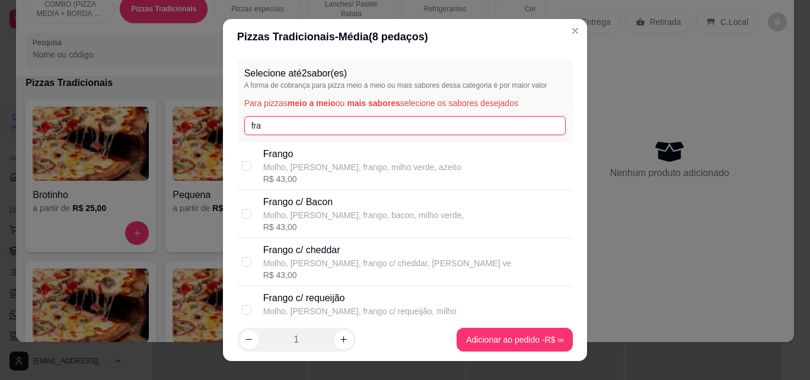
type input "fra"
click at [388, 176] on div "R$ 43,00" at bounding box center [362, 179] width 198 height 12
checkbox input "true"
click at [356, 127] on input "fra" at bounding box center [405, 125] width 322 height 19
type input "f"
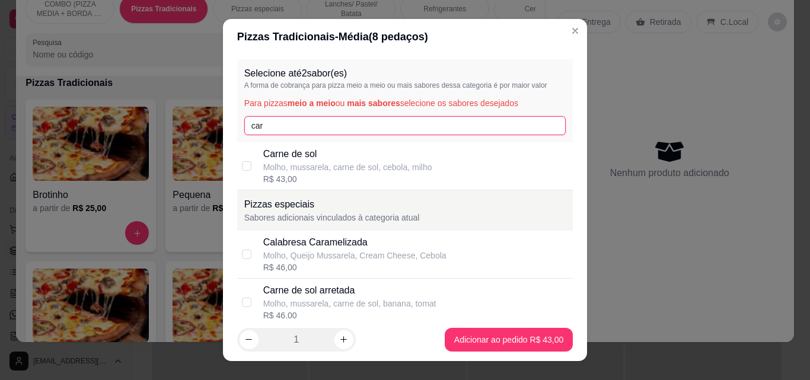
type input "car"
click at [359, 153] on p "Carne de sol" at bounding box center [347, 154] width 169 height 14
checkbox input "true"
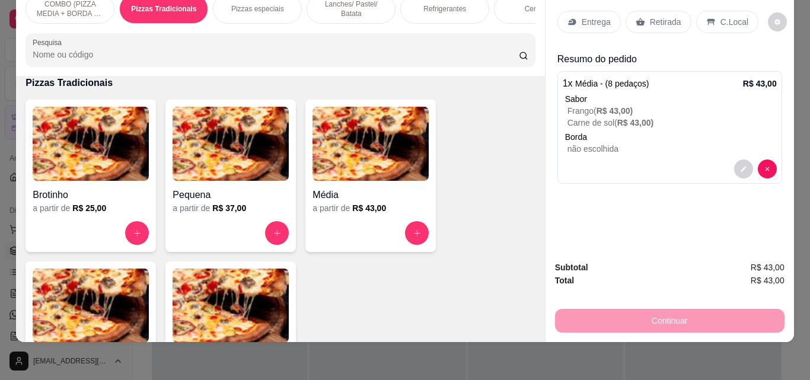
click at [426, 4] on p "Refrigerantes" at bounding box center [444, 8] width 43 height 9
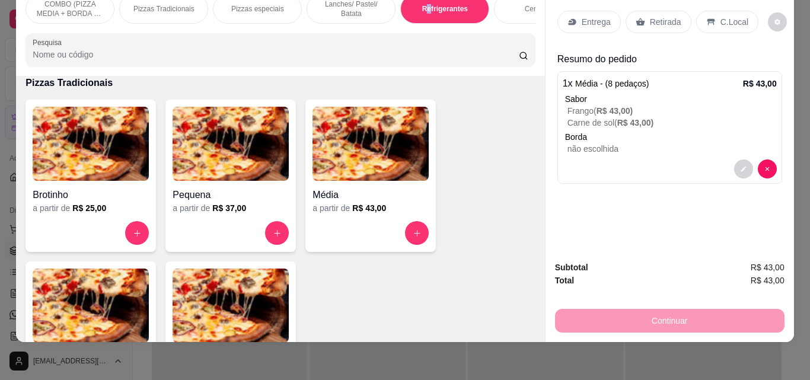
scroll to position [1831, 0]
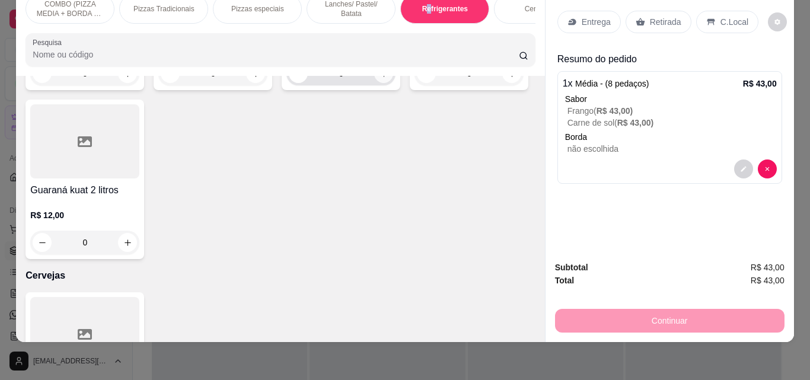
click at [374, 83] on button "increase-product-quantity" at bounding box center [383, 73] width 19 height 19
type input "1"
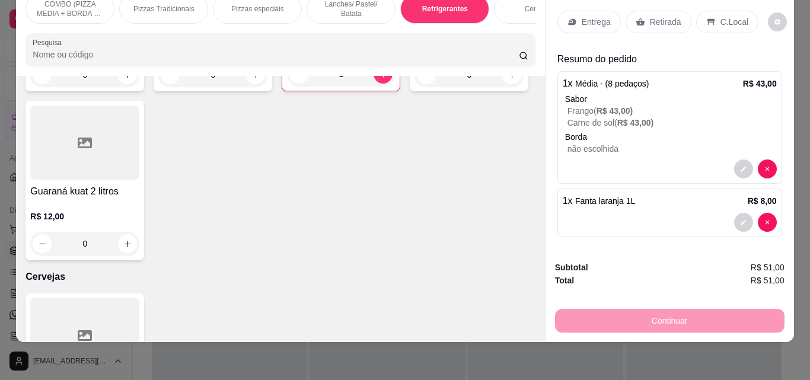
click at [593, 11] on div "Entrega" at bounding box center [588, 22] width 63 height 23
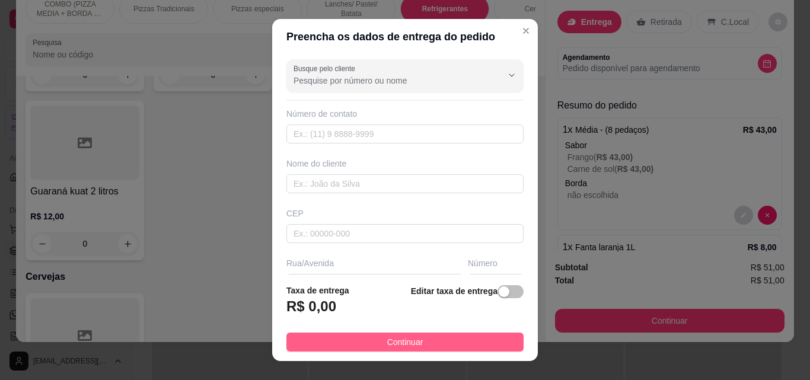
click at [471, 333] on button "Continuar" at bounding box center [404, 342] width 237 height 19
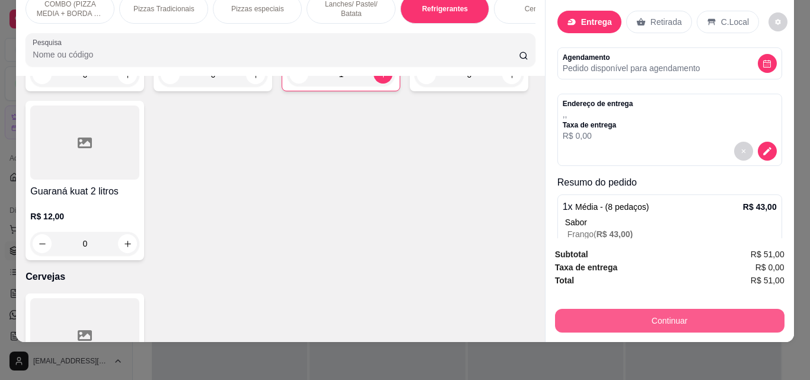
click at [637, 317] on button "Continuar" at bounding box center [669, 321] width 229 height 24
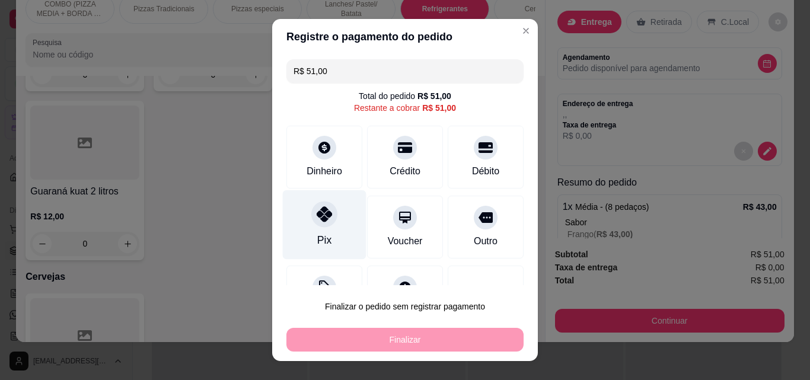
drag, startPoint x: 315, startPoint y: 213, endPoint x: 332, endPoint y: 228, distance: 21.9
click at [317, 213] on icon at bounding box center [324, 213] width 15 height 15
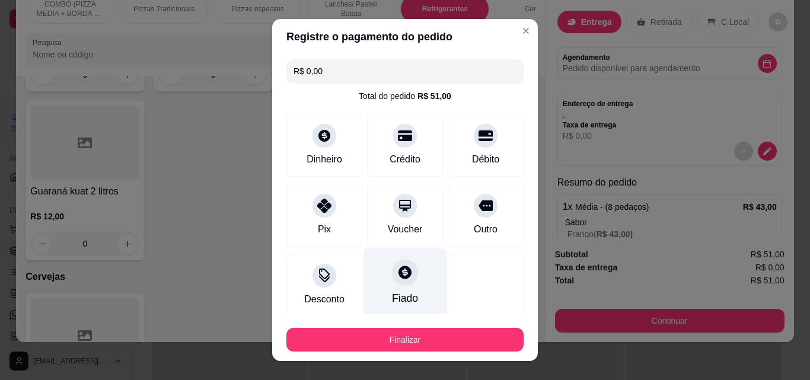
type input "R$ 0,00"
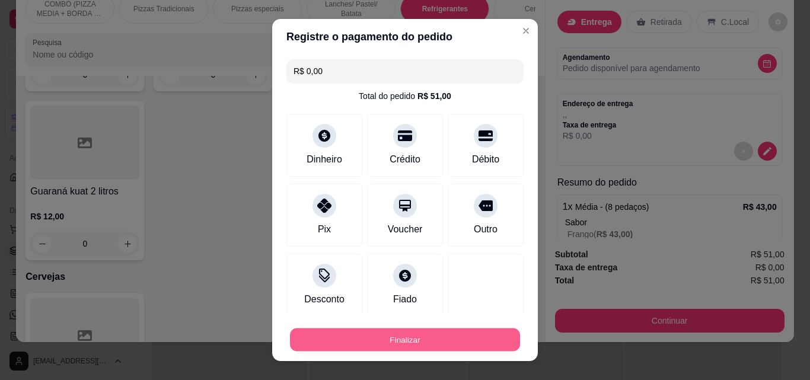
click at [435, 343] on button "Finalizar" at bounding box center [405, 339] width 230 height 23
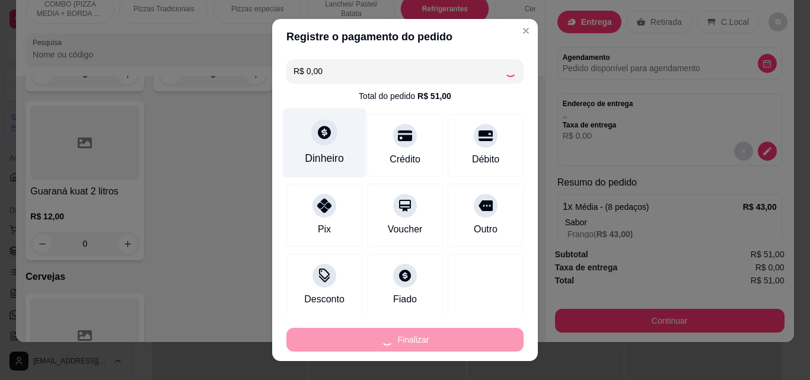
type input "0"
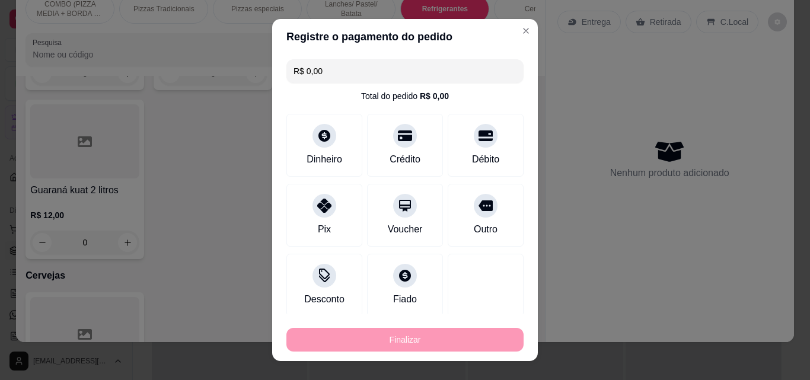
type input "-R$ 51,00"
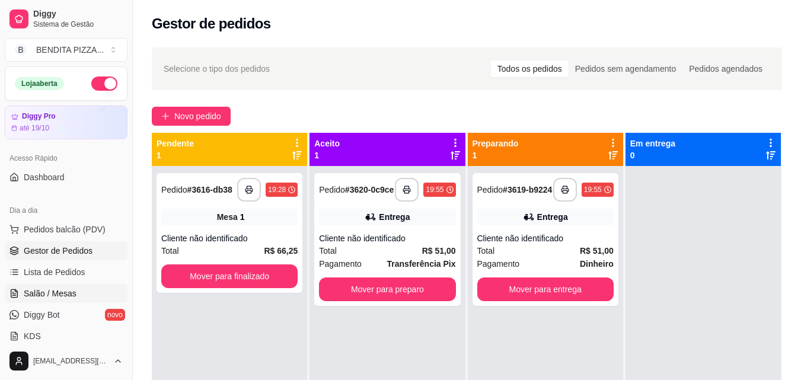
click at [75, 296] on link "Salão / Mesas" at bounding box center [66, 293] width 123 height 19
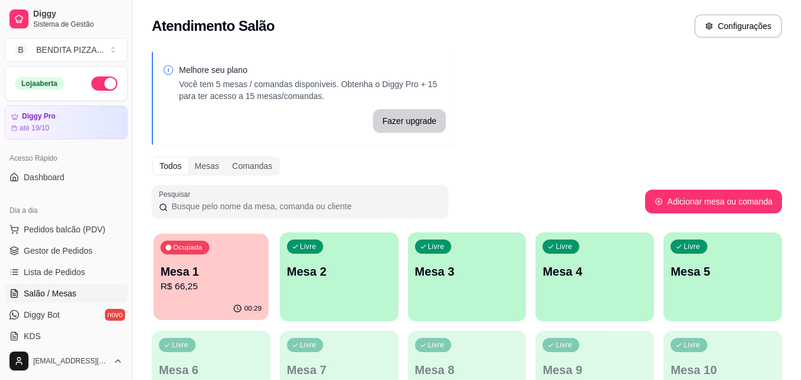
click at [222, 296] on div "Ocupada Mesa 1 R$ 66,25" at bounding box center [211, 266] width 115 height 64
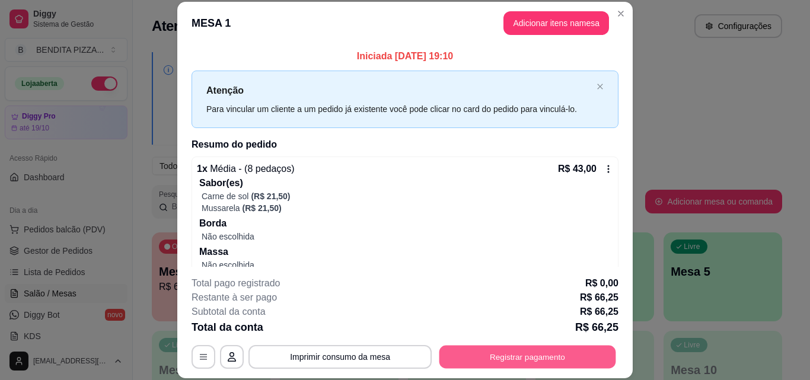
click at [528, 350] on button "Registrar pagamento" at bounding box center [527, 356] width 177 height 23
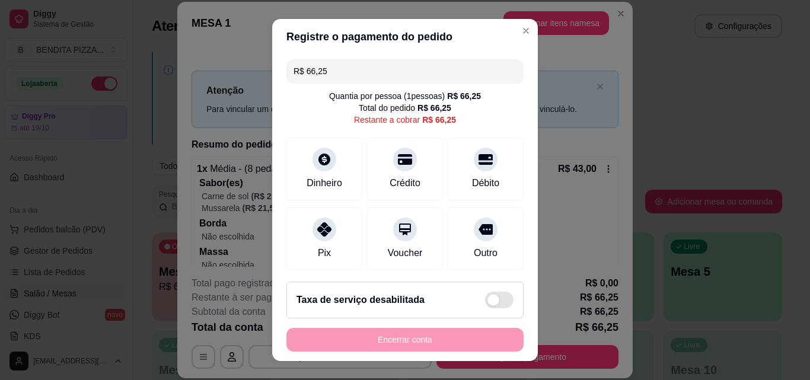
click at [281, 156] on div "R$ 66,25 Quantia por pessoa ( 1 pessoas) R$ 66,25 Total do pedido R$ 66,25 Rest…" at bounding box center [405, 164] width 266 height 218
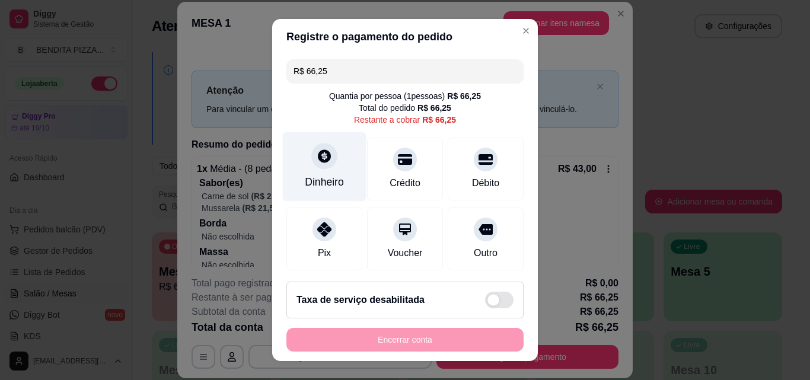
click at [304, 158] on div "Dinheiro" at bounding box center [325, 166] width 84 height 69
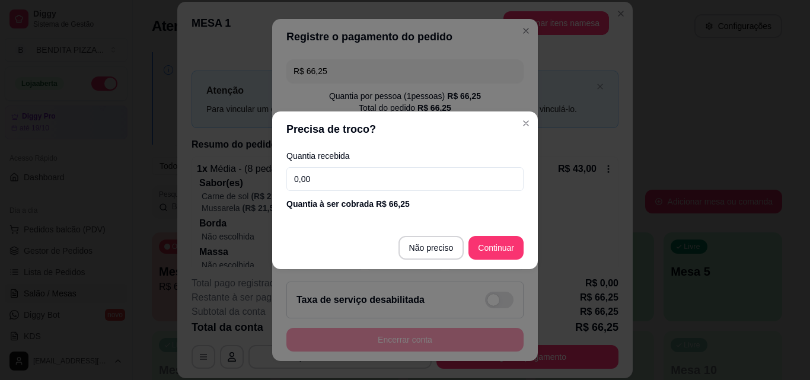
click at [340, 188] on input "0,00" at bounding box center [404, 179] width 237 height 24
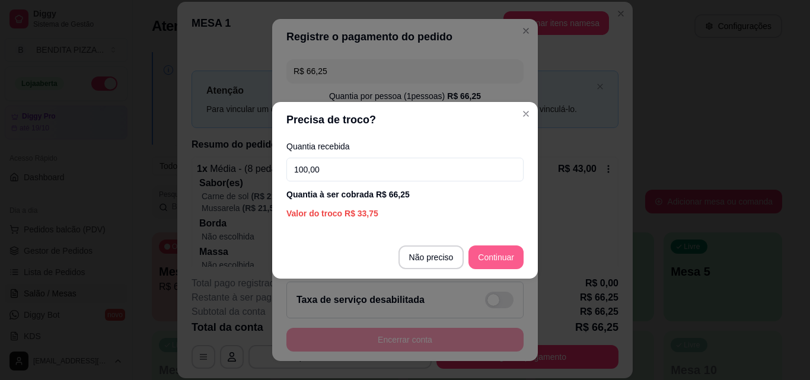
type input "100,00"
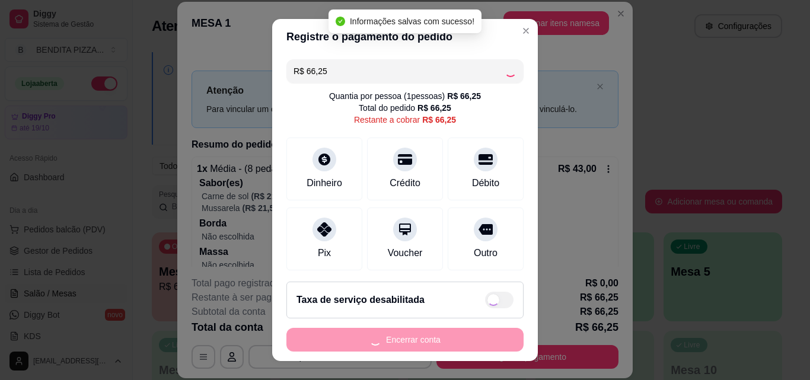
type input "R$ 0,00"
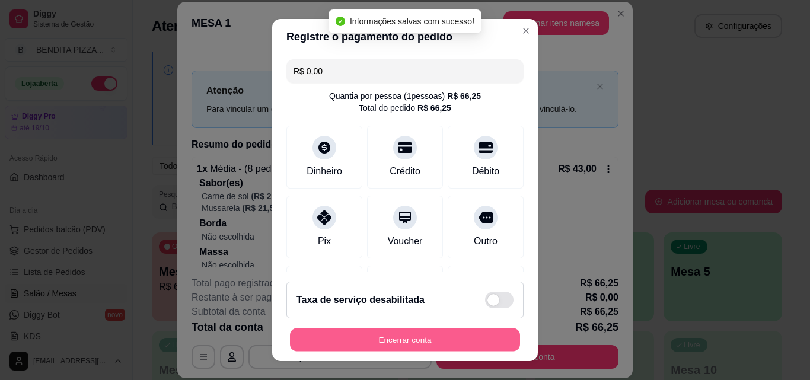
click at [488, 330] on button "Encerrar conta" at bounding box center [405, 339] width 230 height 23
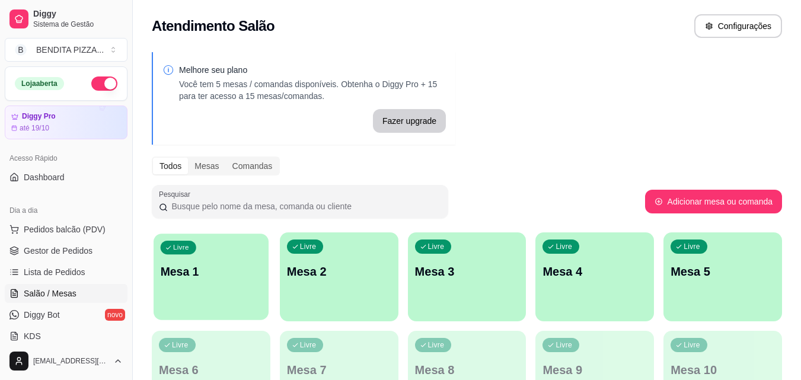
click at [199, 275] on p "Mesa 1" at bounding box center [211, 272] width 101 height 16
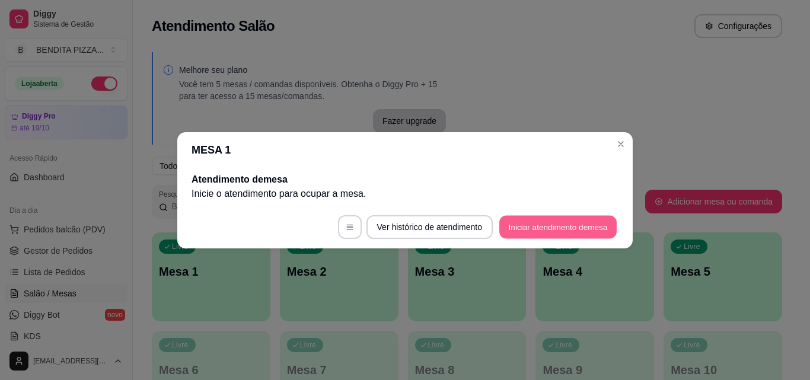
click at [542, 221] on button "Iniciar atendimento de mesa" at bounding box center [557, 226] width 117 height 23
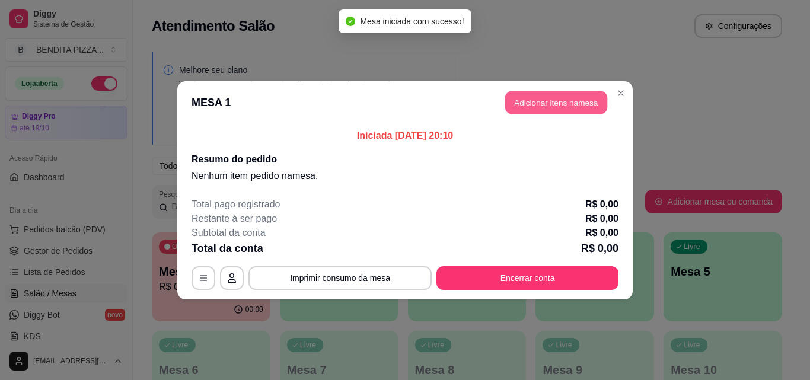
click at [537, 98] on button "Adicionar itens na mesa" at bounding box center [556, 102] width 102 height 23
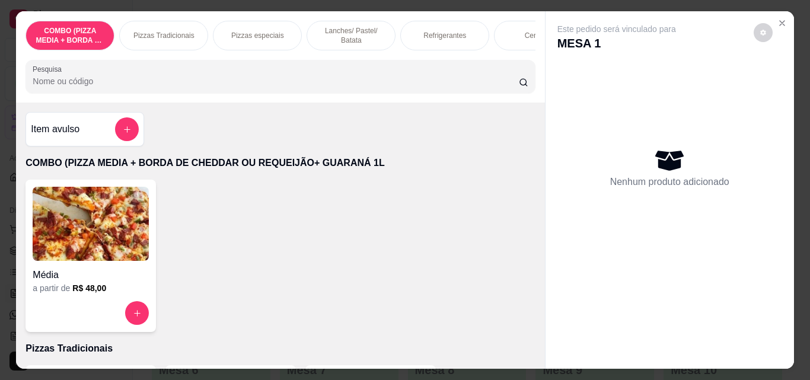
click at [149, 31] on p "Pizzas Tradicionais" at bounding box center [163, 35] width 61 height 9
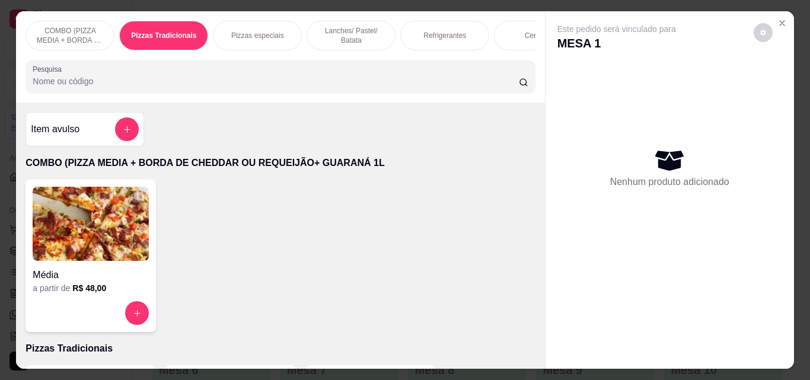
scroll to position [31, 0]
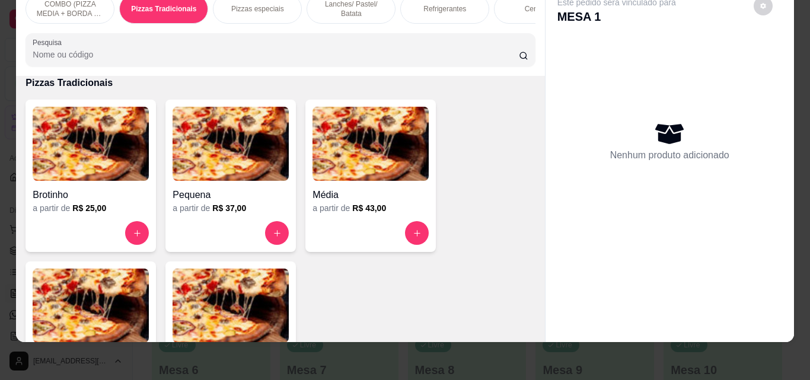
click at [210, 304] on img at bounding box center [231, 306] width 116 height 74
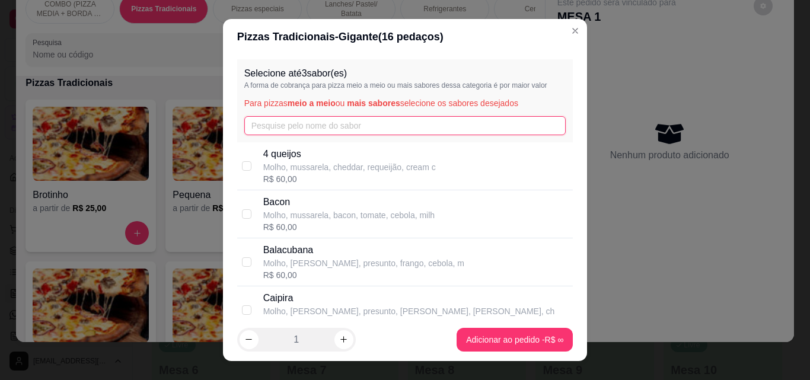
click at [293, 126] on input "text" at bounding box center [405, 125] width 322 height 19
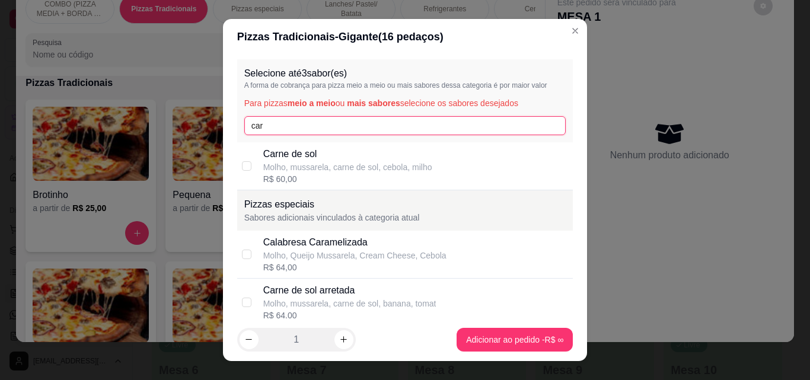
type input "car"
click at [287, 177] on div "R$ 60,00" at bounding box center [347, 179] width 169 height 12
checkbox input "true"
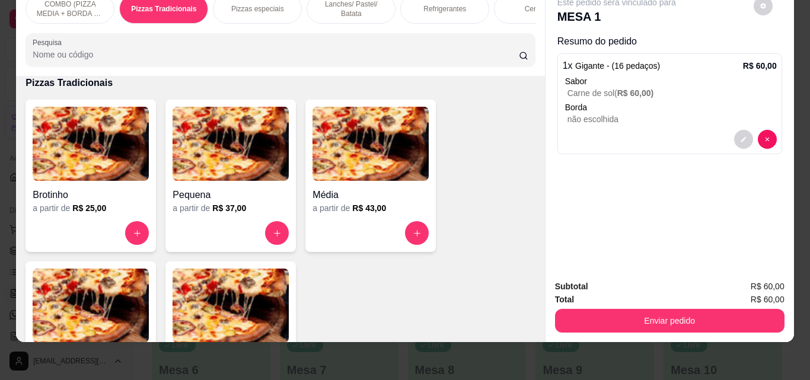
click at [85, 306] on img at bounding box center [91, 306] width 116 height 74
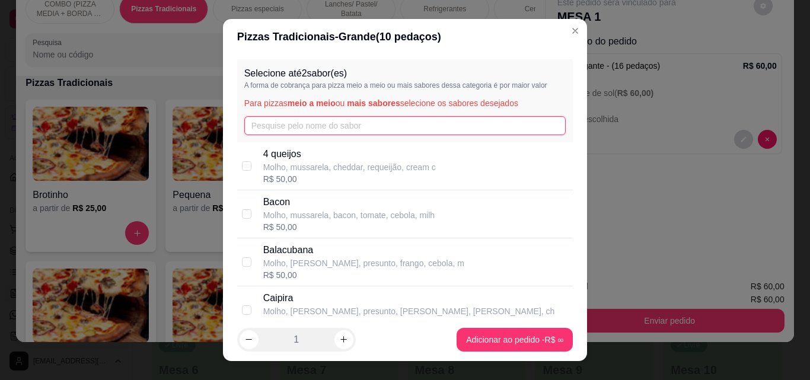
click at [308, 127] on input "text" at bounding box center [405, 125] width 322 height 19
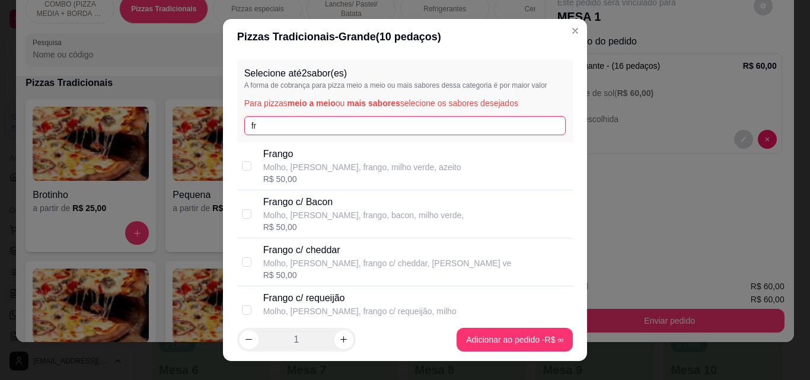
type input "fr"
click at [296, 167] on p "Molho, [PERSON_NAME], frango, milho verde, azeito" at bounding box center [362, 167] width 198 height 12
checkbox input "true"
click at [298, 125] on input "fr" at bounding box center [405, 125] width 322 height 19
type input "f"
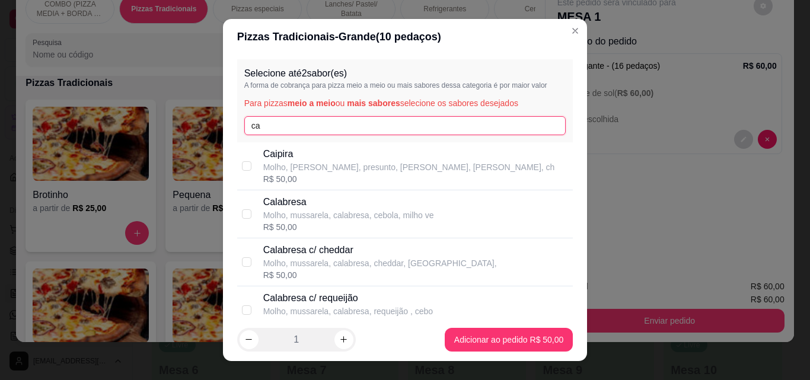
type input "ca"
click at [292, 200] on p "Calabresa" at bounding box center [348, 202] width 171 height 14
checkbox input "true"
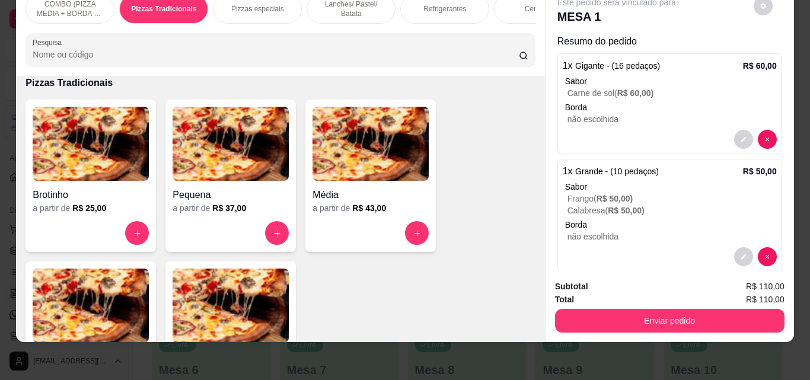
click at [425, 5] on div "Refrigerantes" at bounding box center [444, 9] width 89 height 30
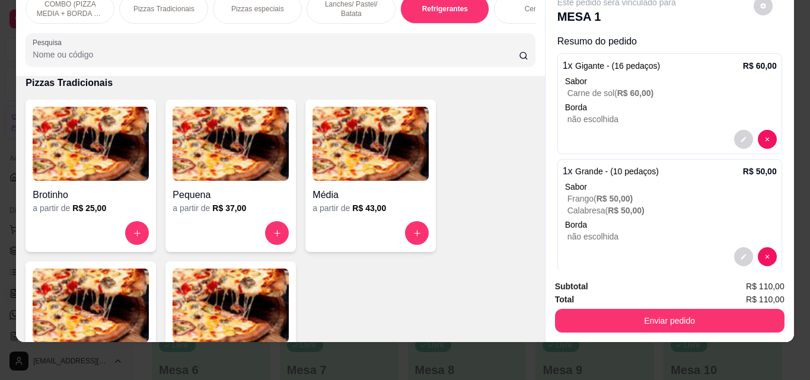
scroll to position [1831, 0]
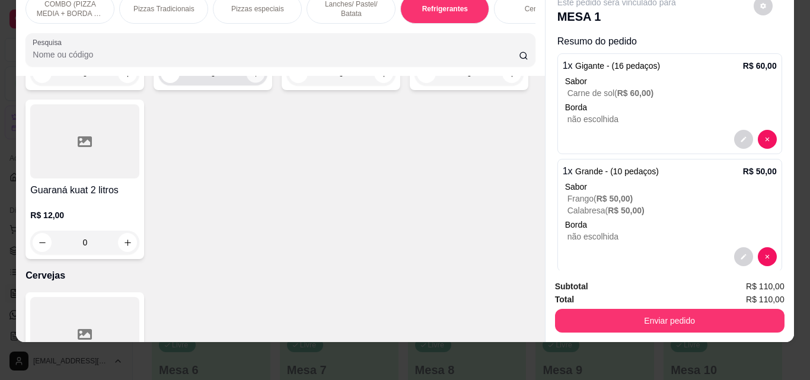
click at [254, 78] on icon "increase-product-quantity" at bounding box center [255, 73] width 9 height 9
click at [254, 79] on icon "increase-product-quantity" at bounding box center [255, 74] width 9 height 9
type input "2"
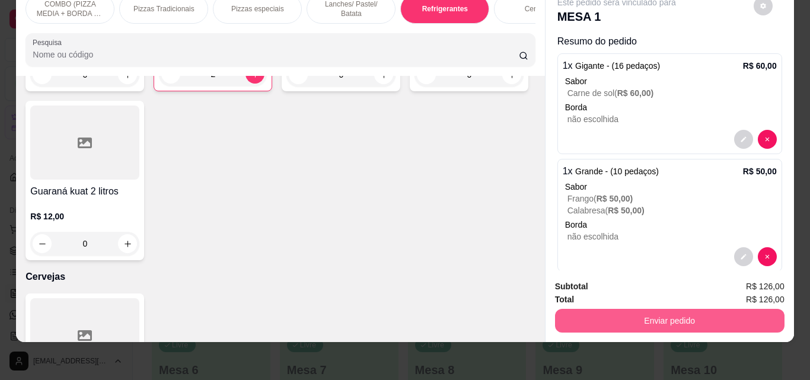
click at [725, 309] on button "Enviar pedido" at bounding box center [669, 321] width 229 height 24
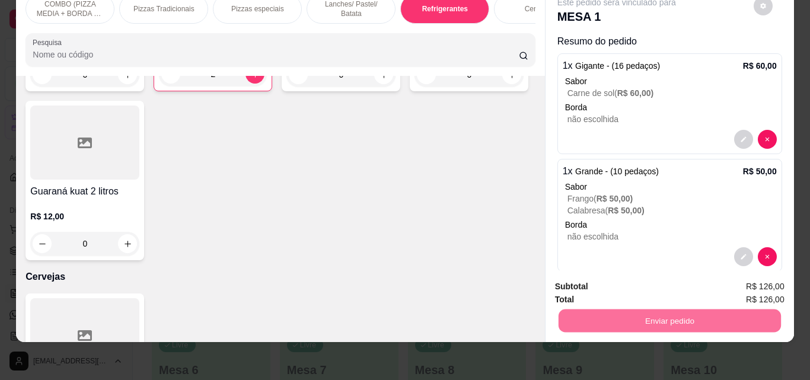
click at [739, 285] on button "Enviar pedido" at bounding box center [753, 283] width 65 height 22
